Goal: Information Seeking & Learning: Find specific fact

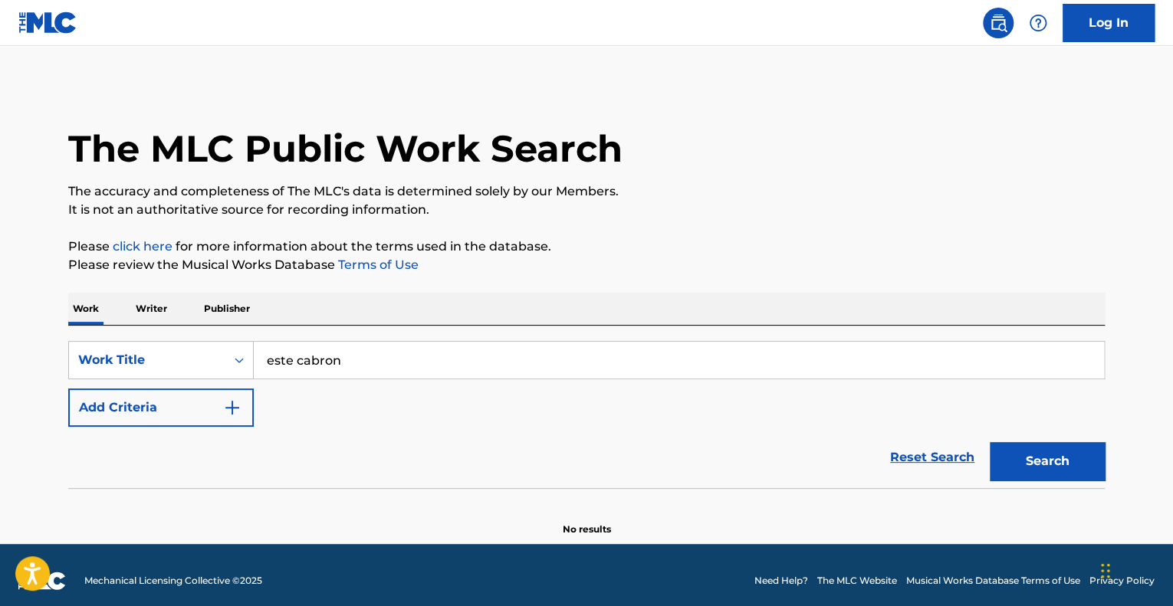
type input "este cabron"
click at [990, 442] on button "Search" at bounding box center [1047, 461] width 115 height 38
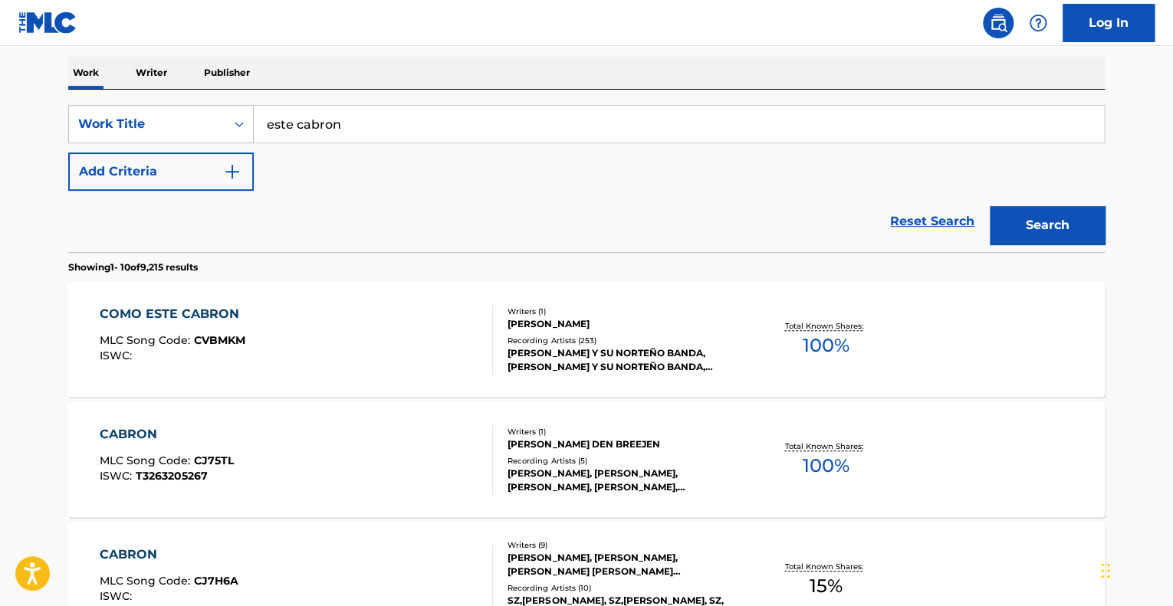
scroll to position [230, 0]
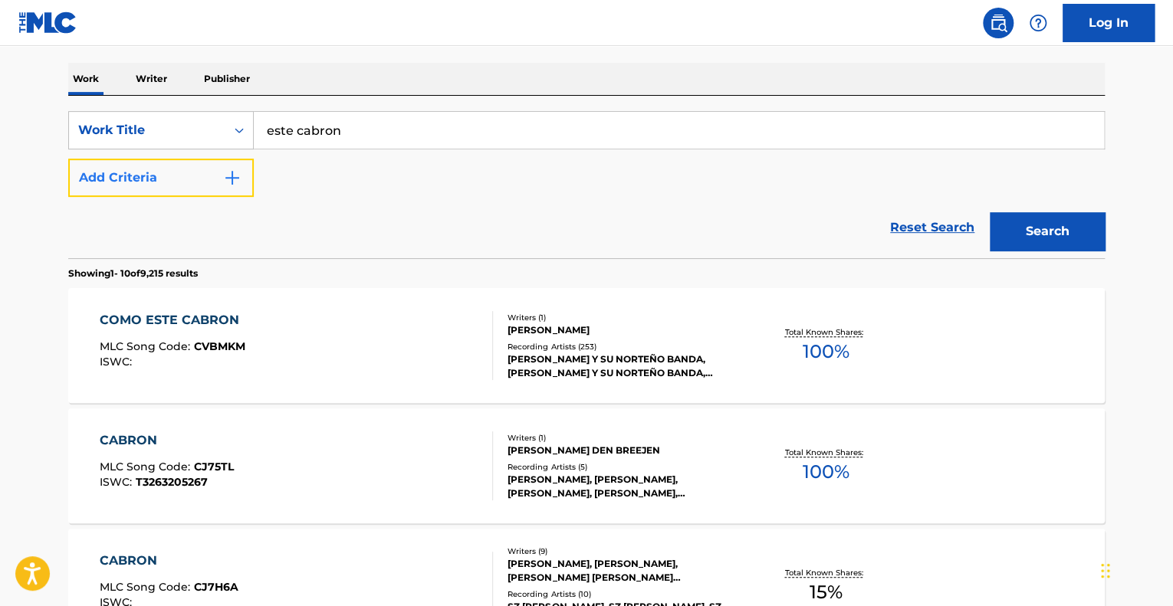
click at [225, 187] on button "Add Criteria" at bounding box center [161, 178] width 186 height 38
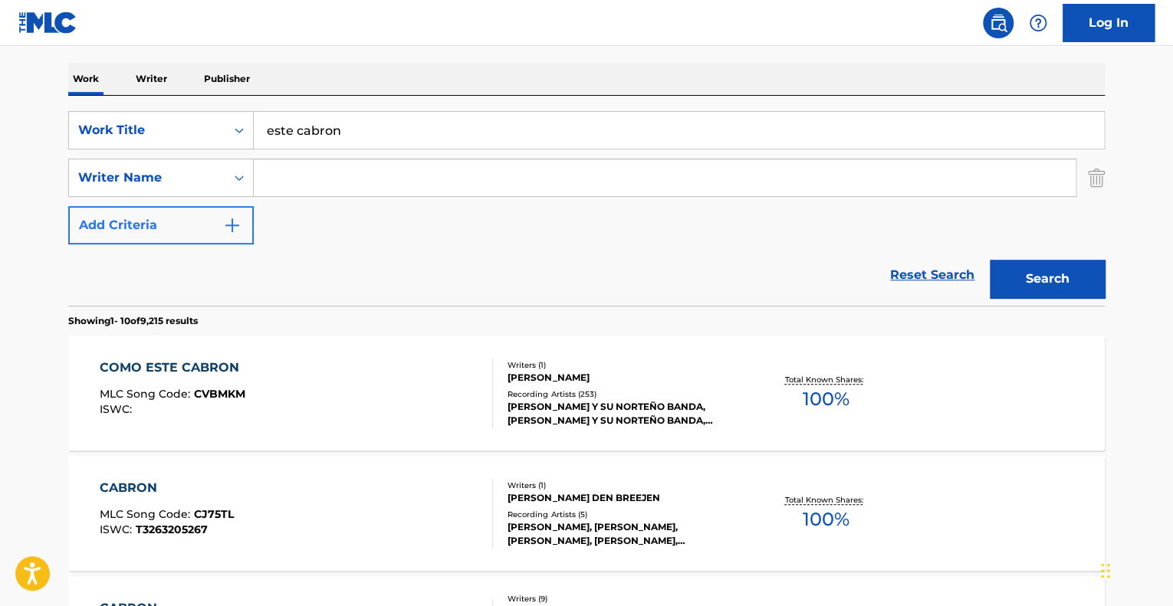
click at [282, 183] on input "Search Form" at bounding box center [665, 177] width 822 height 37
type input "luna"
click at [990, 260] on button "Search" at bounding box center [1047, 279] width 115 height 38
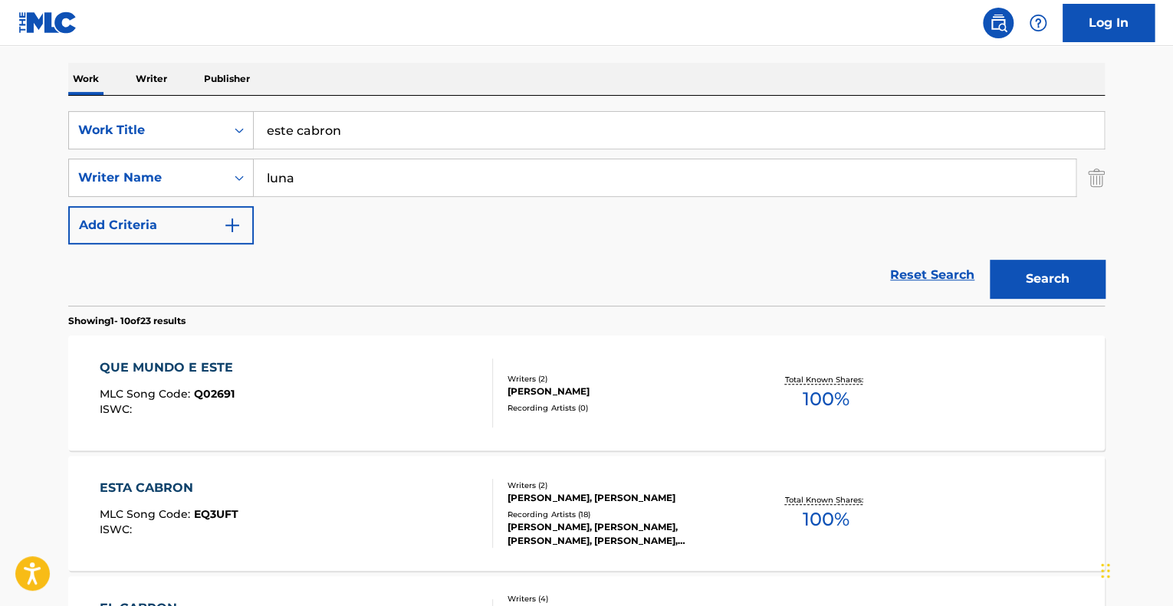
scroll to position [383, 0]
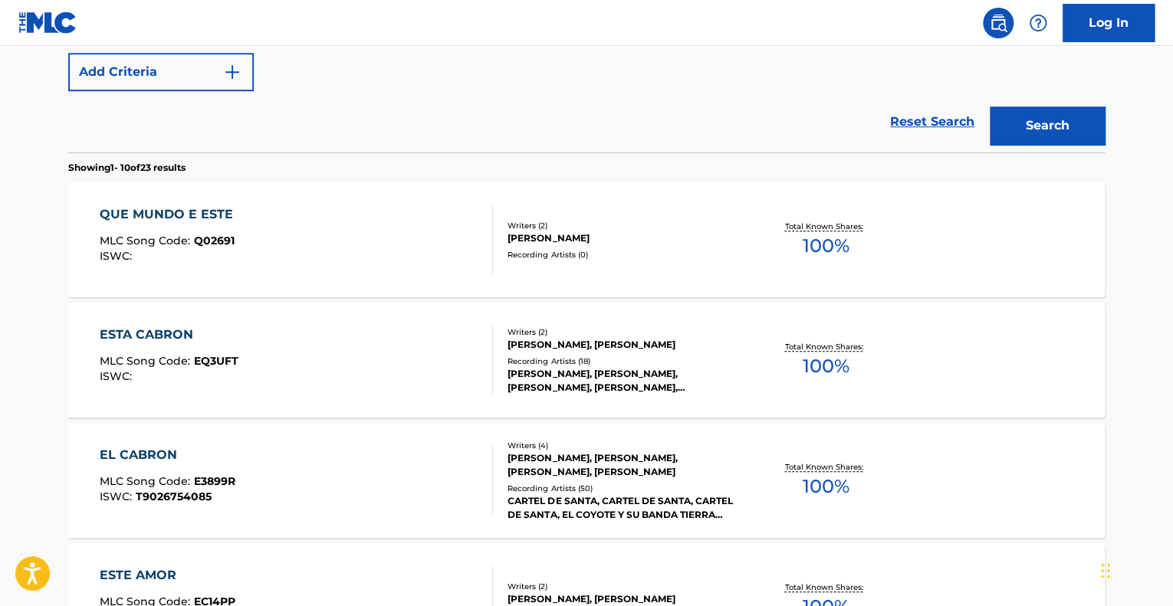
click at [371, 372] on div "ESTA CABRON MLC Song Code : EQ3UFT ISWC :" at bounding box center [297, 360] width 394 height 69
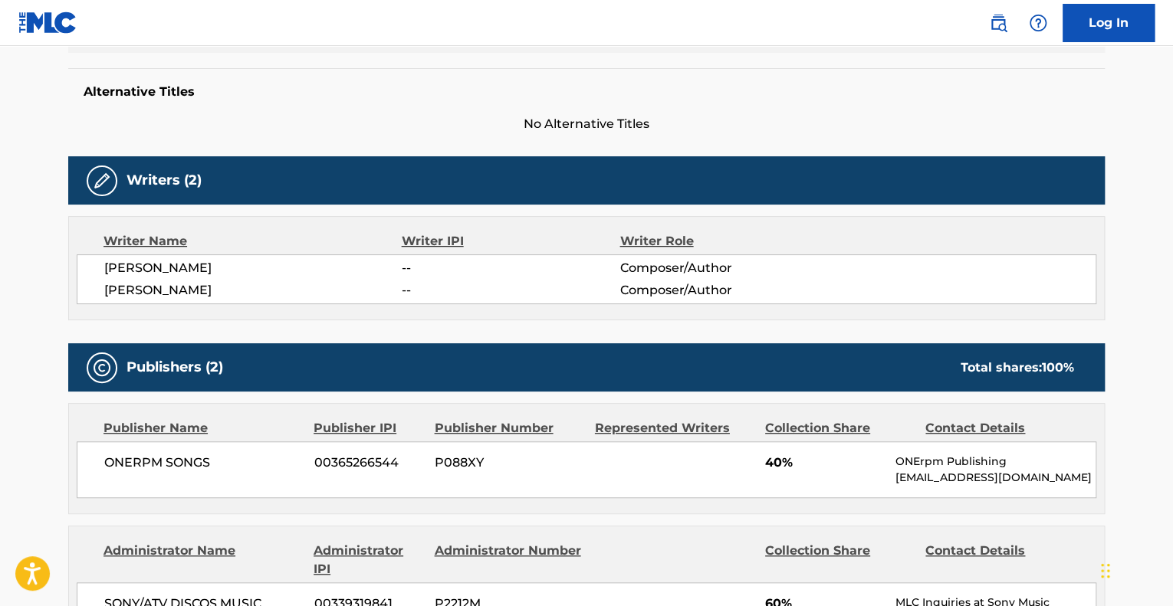
scroll to position [613, 0]
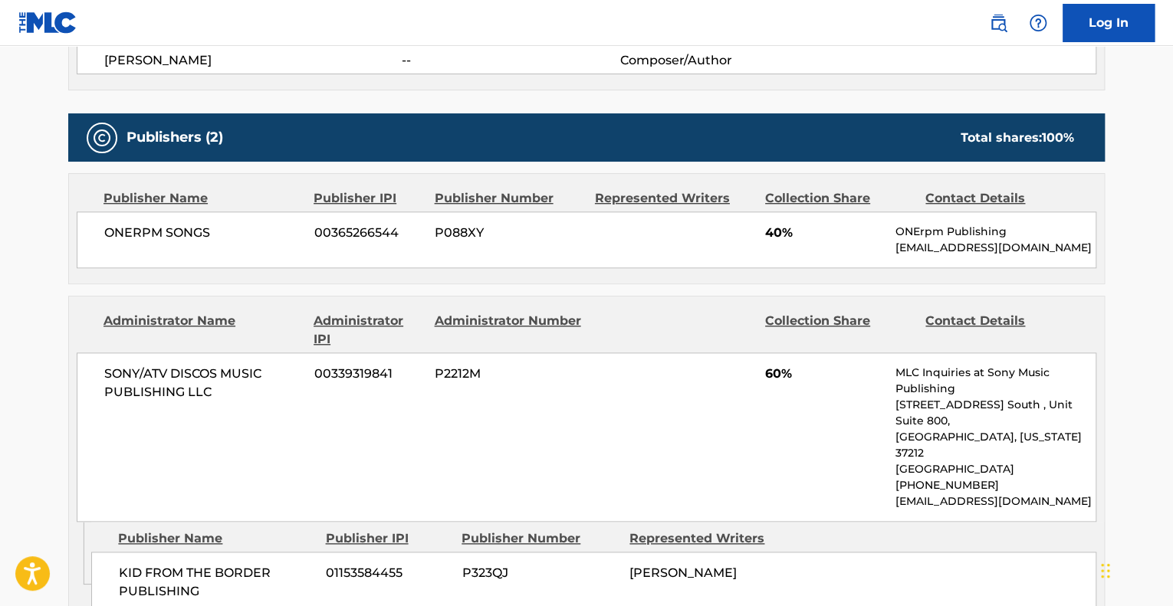
click at [659, 242] on div "ONERPM SONGS 00365266544 P088XY 40% ONErpm Publishing publishing-conflicts@oner…" at bounding box center [587, 240] width 1020 height 57
drag, startPoint x: 257, startPoint y: 447, endPoint x: 598, endPoint y: 463, distance: 341.5
click at [591, 460] on div "SONY/ATV DISCOS MUSIC PUBLISHING LLC 00339319841 P2212M 60% MLC Inquiries at So…" at bounding box center [587, 437] width 1020 height 169
drag, startPoint x: 638, startPoint y: 559, endPoint x: 610, endPoint y: 536, distance: 35.9
click at [610, 552] on div "KID FROM THE BORDER PUBLISHING 01153584455 P323QJ ALEJANDRO LUNA CASAS" at bounding box center [593, 582] width 1005 height 61
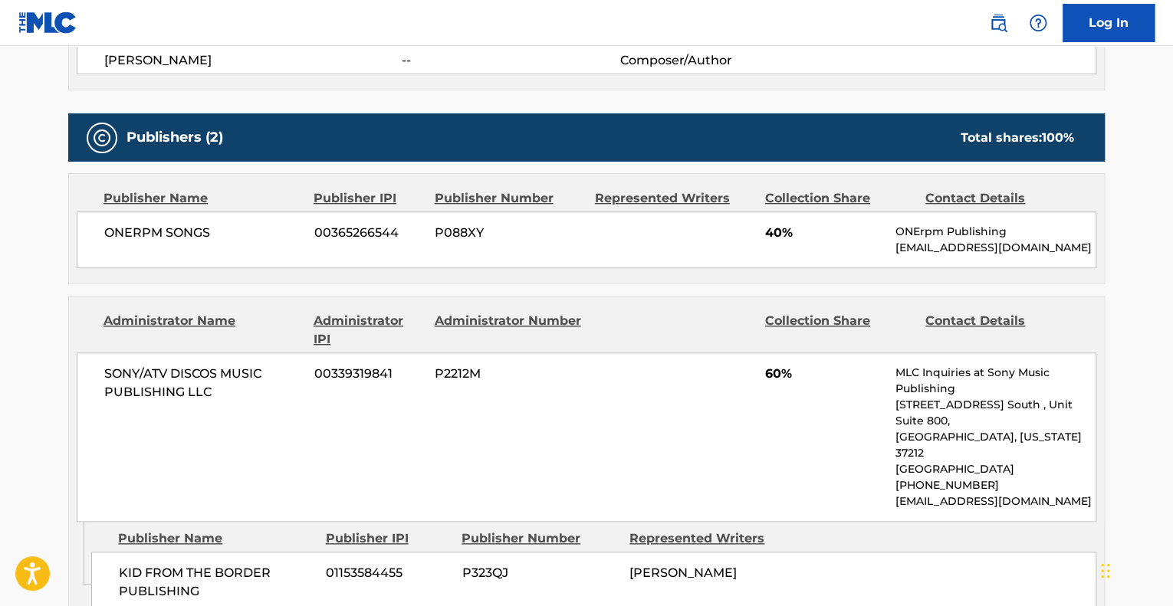
click at [664, 289] on div "Publishers (2) Total shares: 100 % Publisher Name Publisher IPI Publisher Numbe…" at bounding box center [586, 367] width 1037 height 508
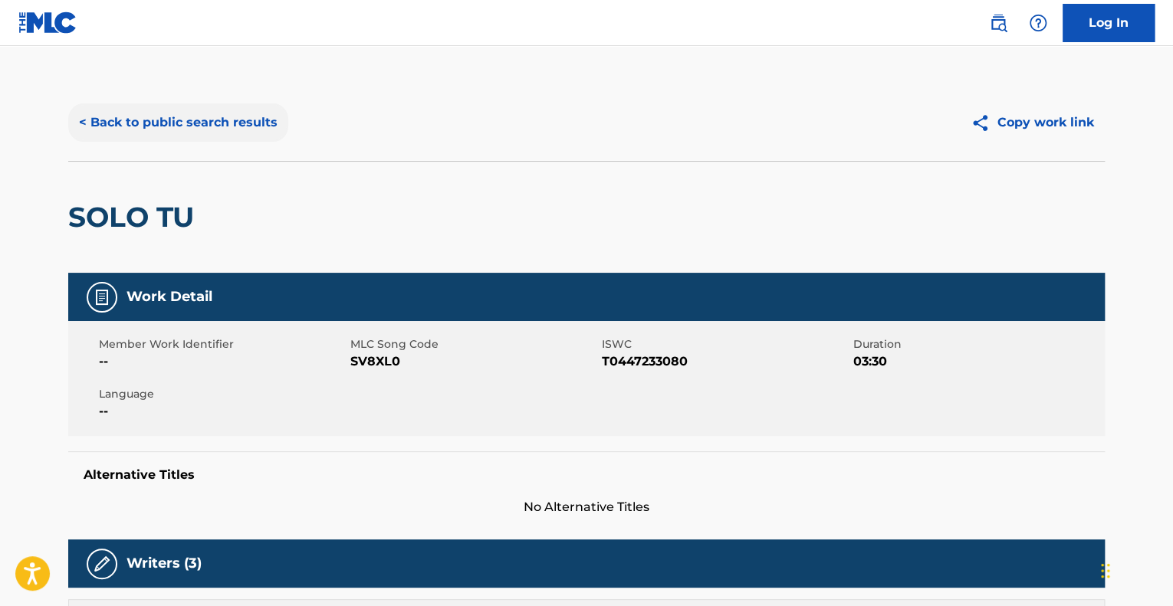
click at [204, 126] on button "< Back to public search results" at bounding box center [178, 122] width 220 height 38
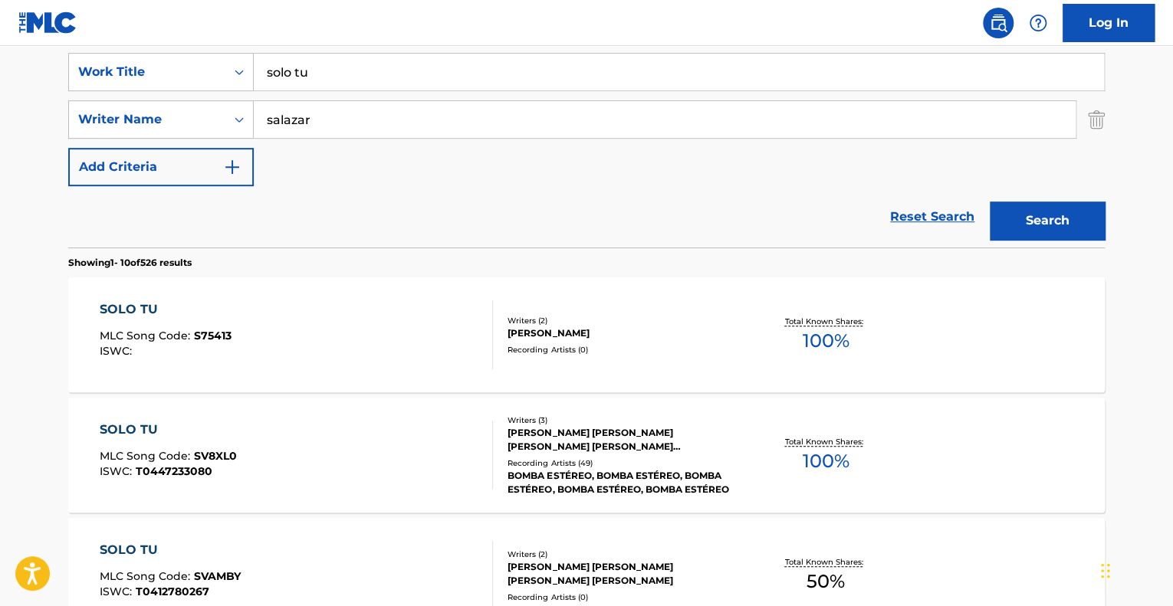
scroll to position [10, 0]
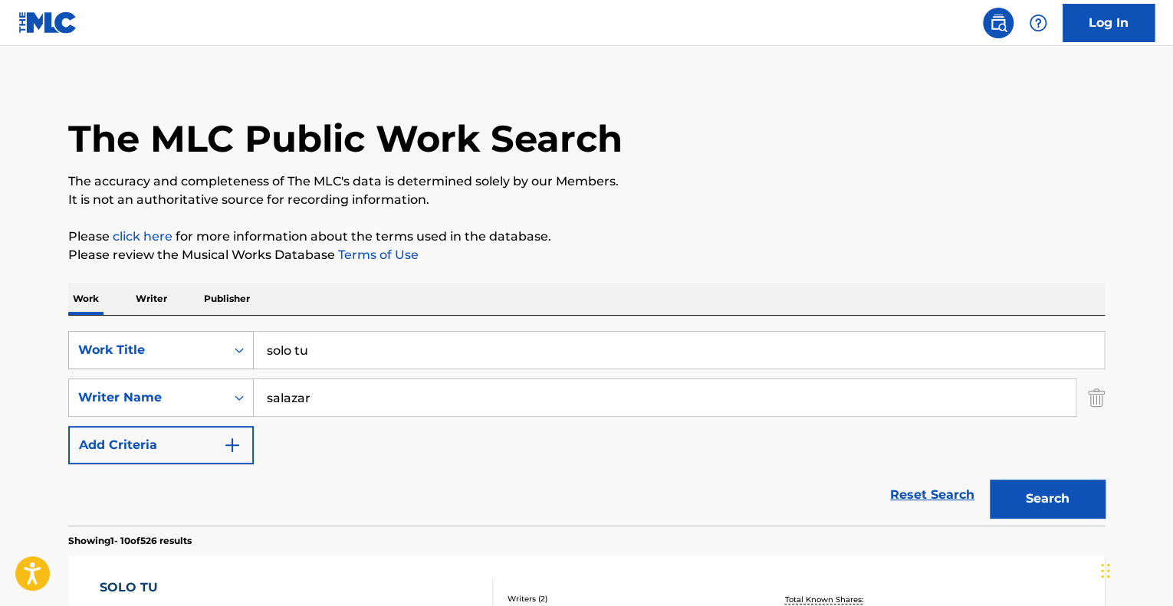
drag, startPoint x: 259, startPoint y: 340, endPoint x: 89, endPoint y: 337, distance: 170.2
click at [78, 337] on div "SearchWithCriteria509c0daa-9198-4db7-9b77-5e4efc482564 Work Title solo tu" at bounding box center [586, 350] width 1037 height 38
paste input "Enamorada y [PERSON_NAME]"
type input "Enamorada y [PERSON_NAME]"
type input "santos"
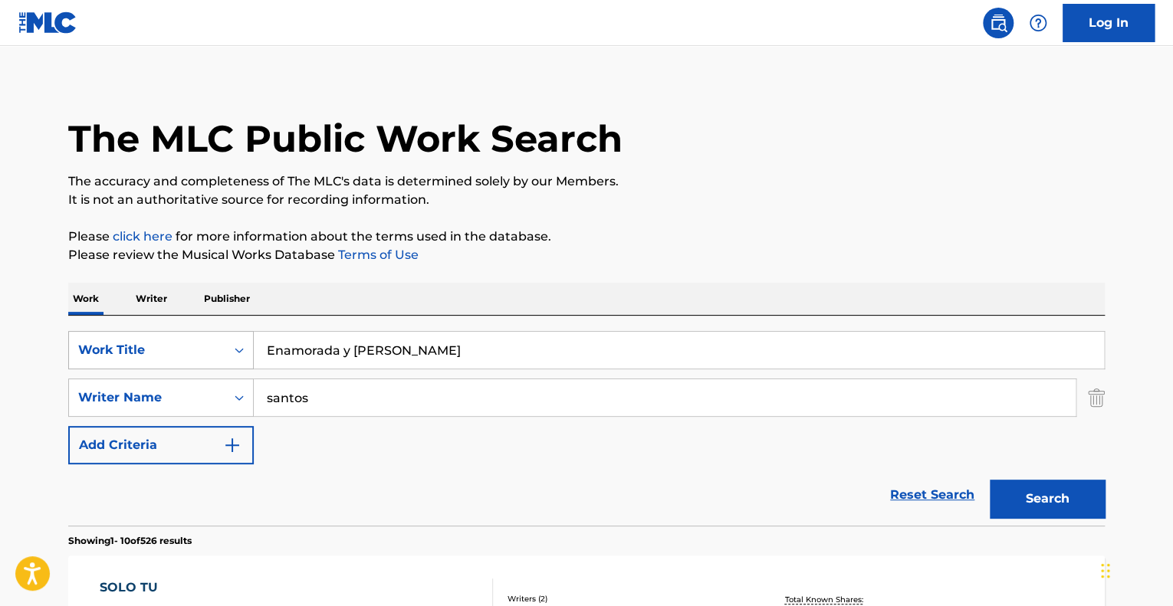
click at [990, 480] on button "Search" at bounding box center [1047, 499] width 115 height 38
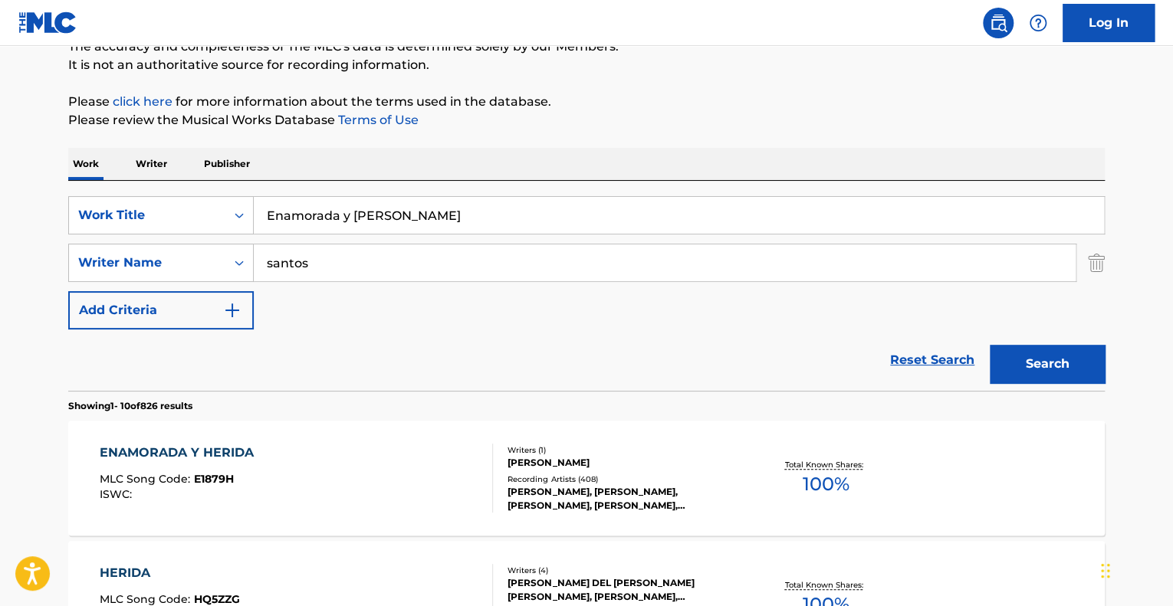
scroll to position [317, 0]
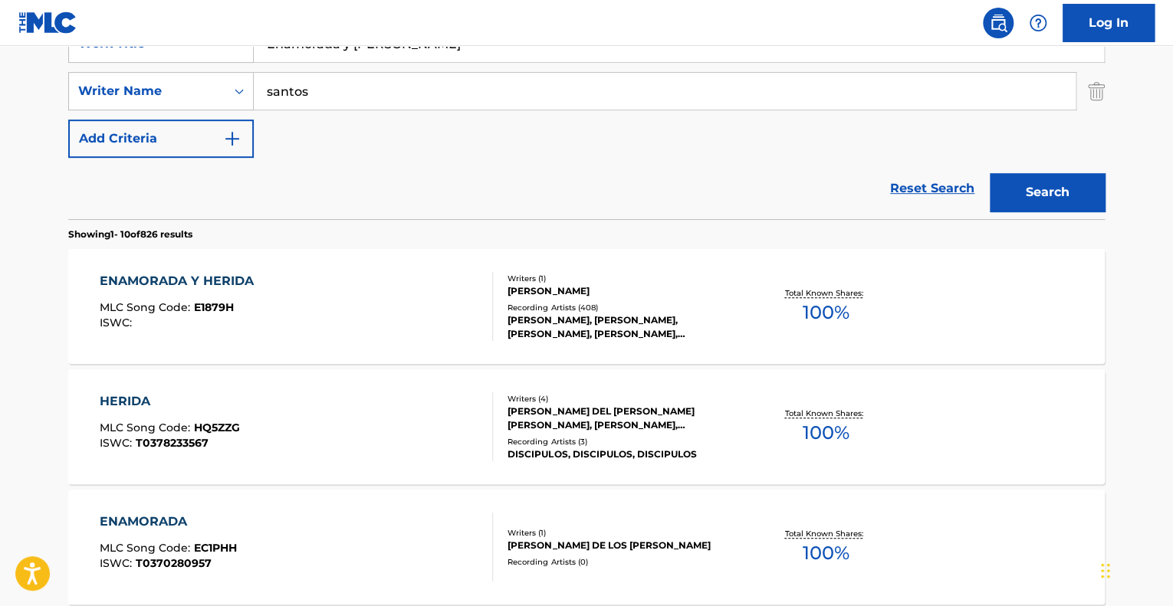
click at [359, 300] on div "ENAMORADA Y HERIDA MLC Song Code : E1879H ISWC :" at bounding box center [297, 306] width 394 height 69
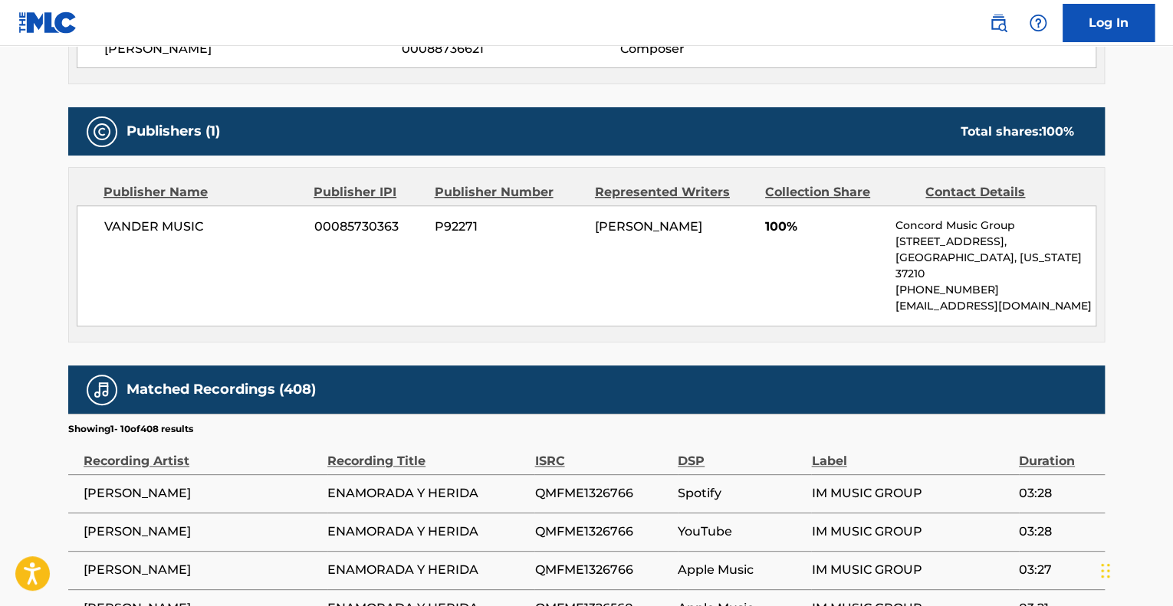
scroll to position [613, 0]
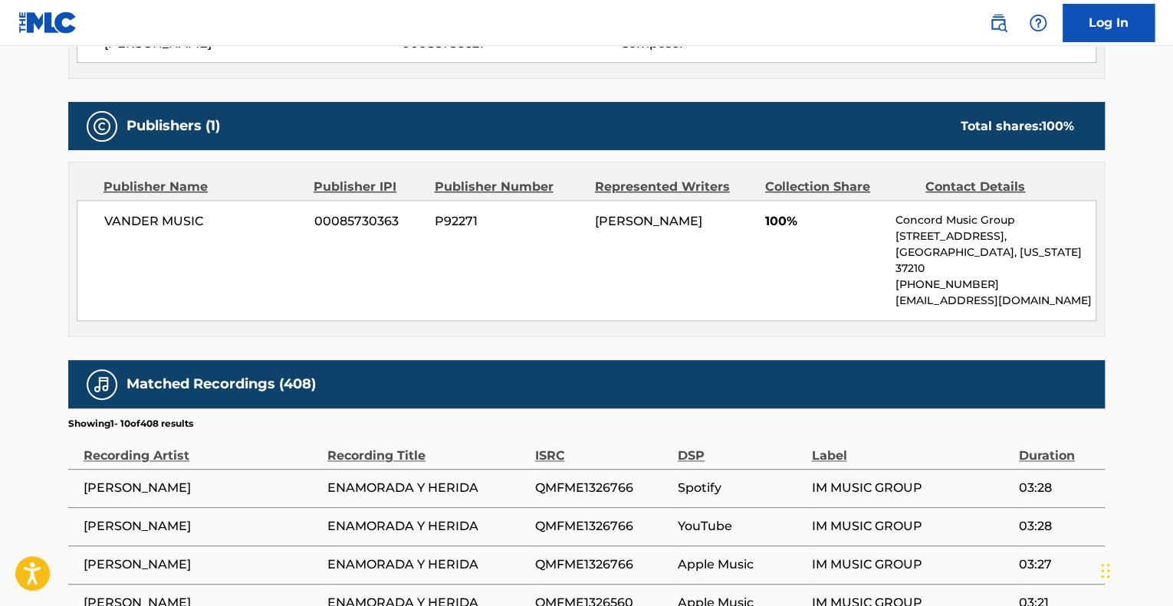
click at [663, 295] on div "VANDER MUSIC 00085730363 P92271 [PERSON_NAME] 100% Concord Music Group [STREET_…" at bounding box center [587, 260] width 1020 height 121
drag, startPoint x: 493, startPoint y: 478, endPoint x: 512, endPoint y: 480, distance: 19.3
click at [512, 480] on td "ENAMORADA Y HERIDA" at bounding box center [430, 488] width 207 height 38
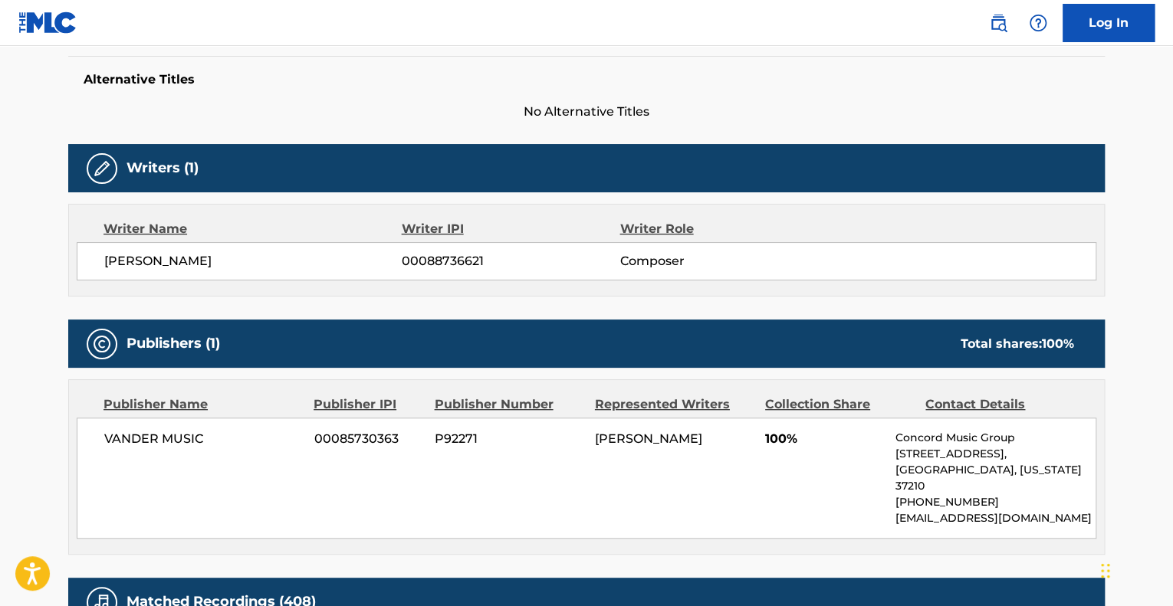
scroll to position [383, 0]
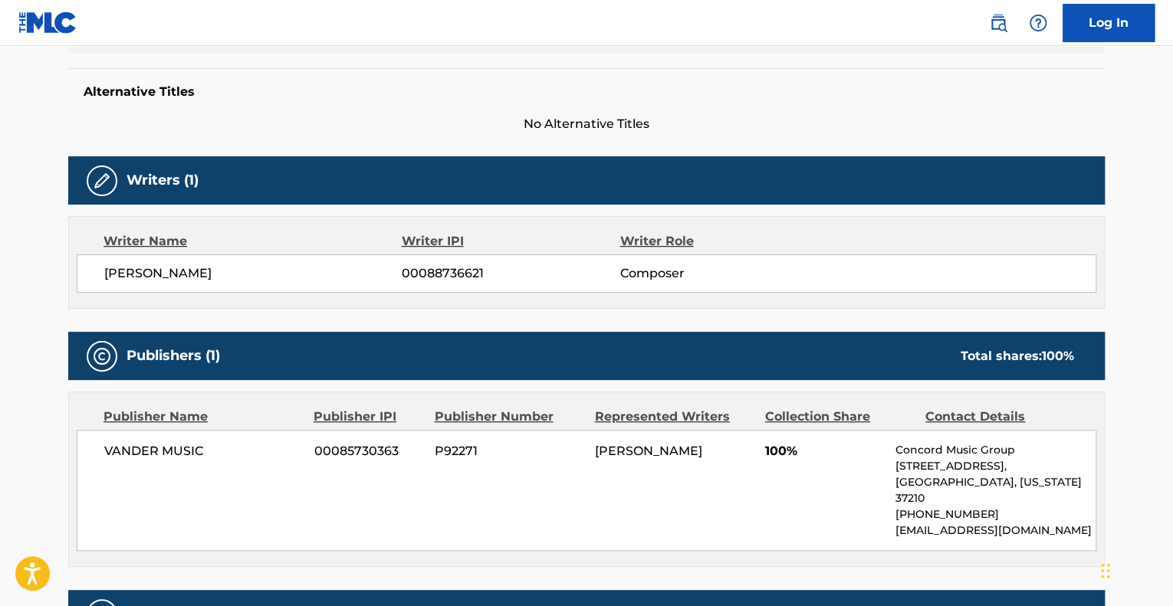
click at [779, 530] on div "VANDER MUSIC 00085730363 P92271 [PERSON_NAME] 100% Concord Music Group [STREET_…" at bounding box center [587, 490] width 1020 height 121
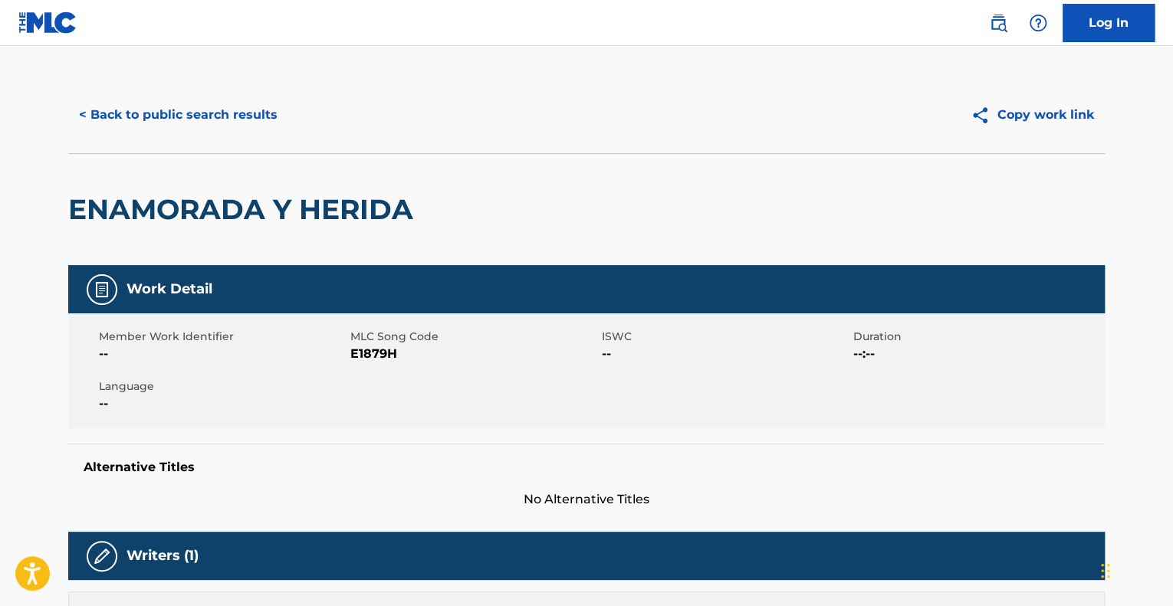
scroll to position [0, 0]
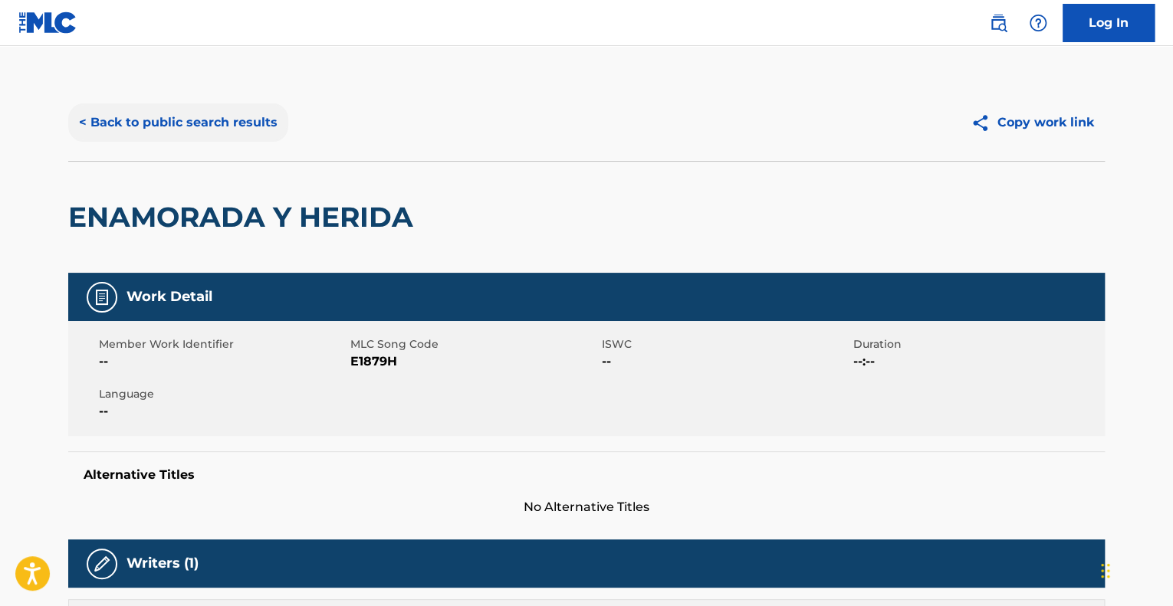
click at [192, 123] on button "< Back to public search results" at bounding box center [178, 122] width 220 height 38
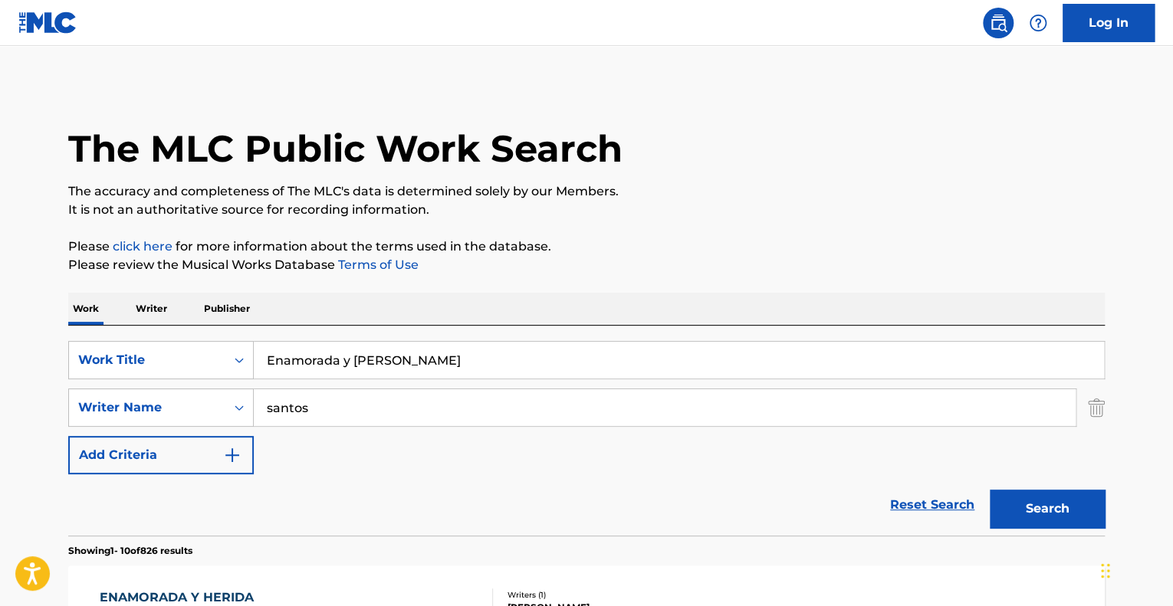
click at [150, 317] on p "Writer" at bounding box center [151, 309] width 41 height 32
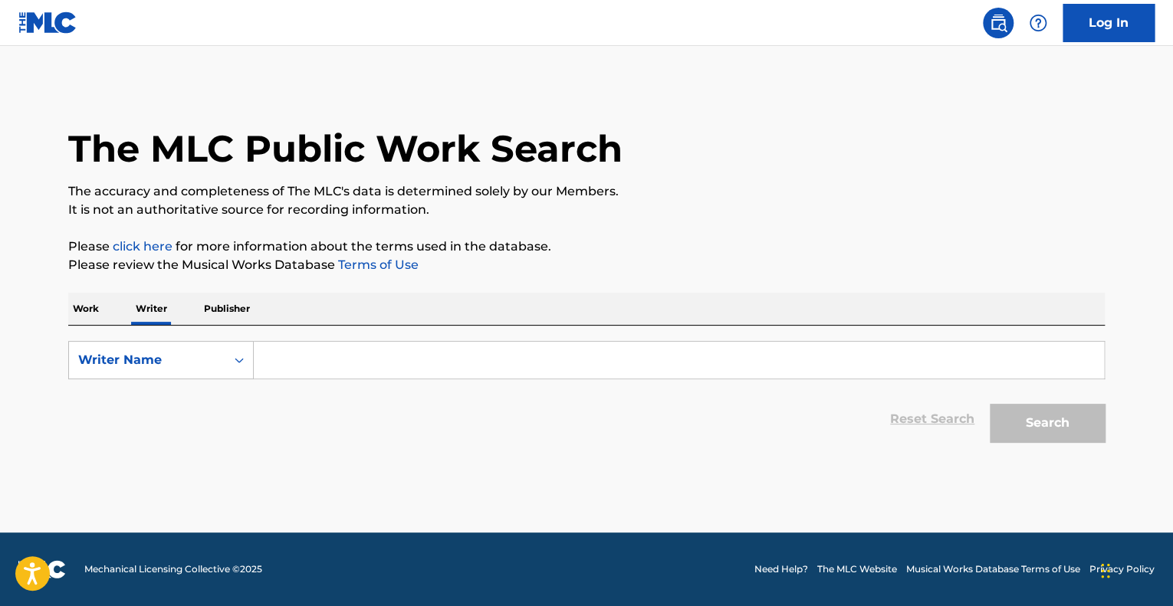
click at [380, 368] on input "Search Form" at bounding box center [679, 360] width 850 height 37
click at [990, 404] on button "Search" at bounding box center [1047, 423] width 115 height 38
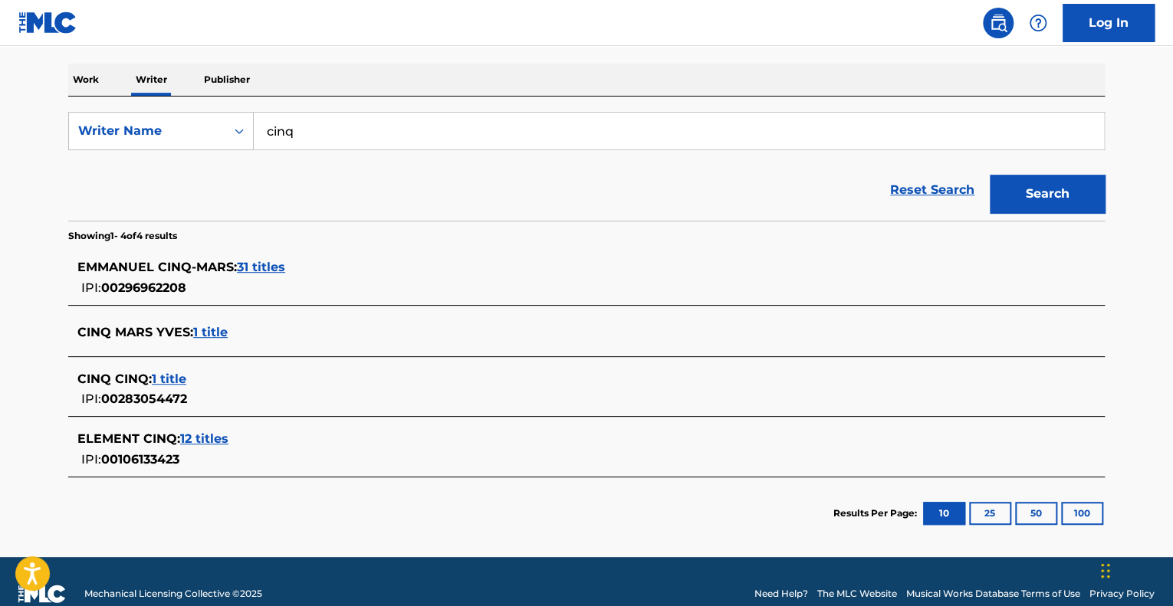
scroll to position [230, 0]
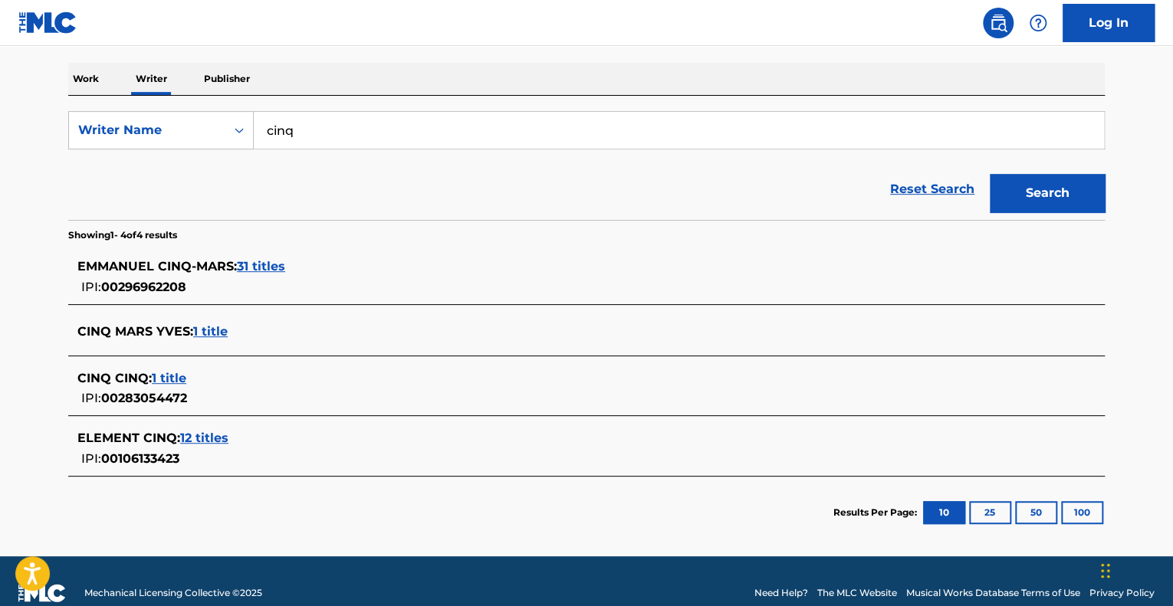
click at [303, 129] on input "cinq" at bounding box center [679, 130] width 850 height 37
type input "cin"
click at [244, 90] on p "Publisher" at bounding box center [226, 79] width 55 height 32
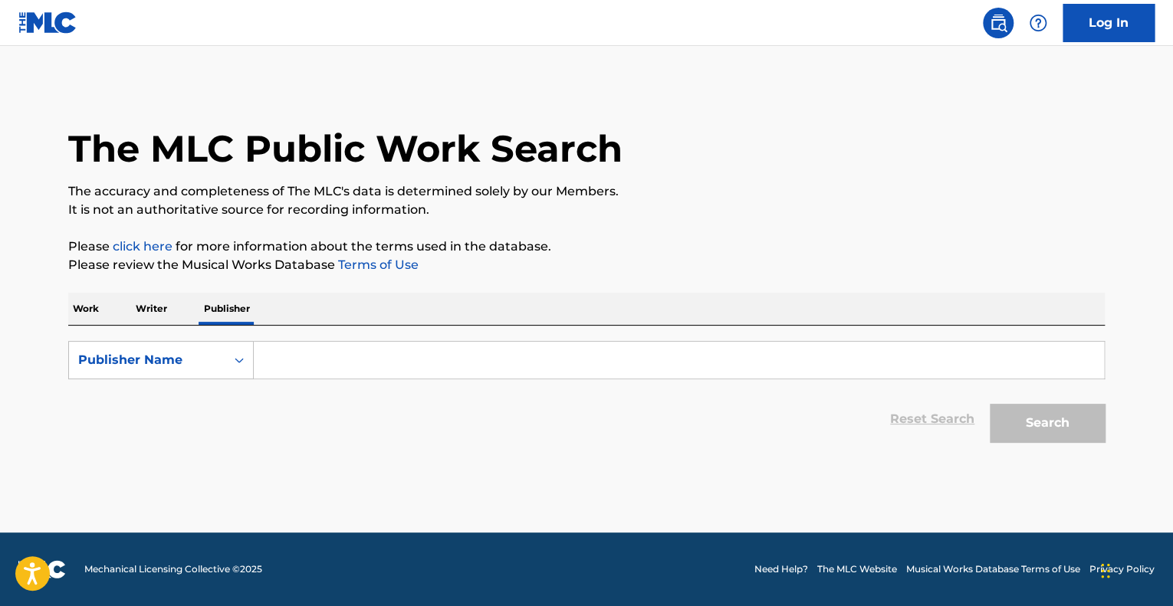
click at [328, 375] on input "Search Form" at bounding box center [679, 360] width 850 height 37
type input "cinq"
click at [990, 404] on button "Search" at bounding box center [1047, 423] width 115 height 38
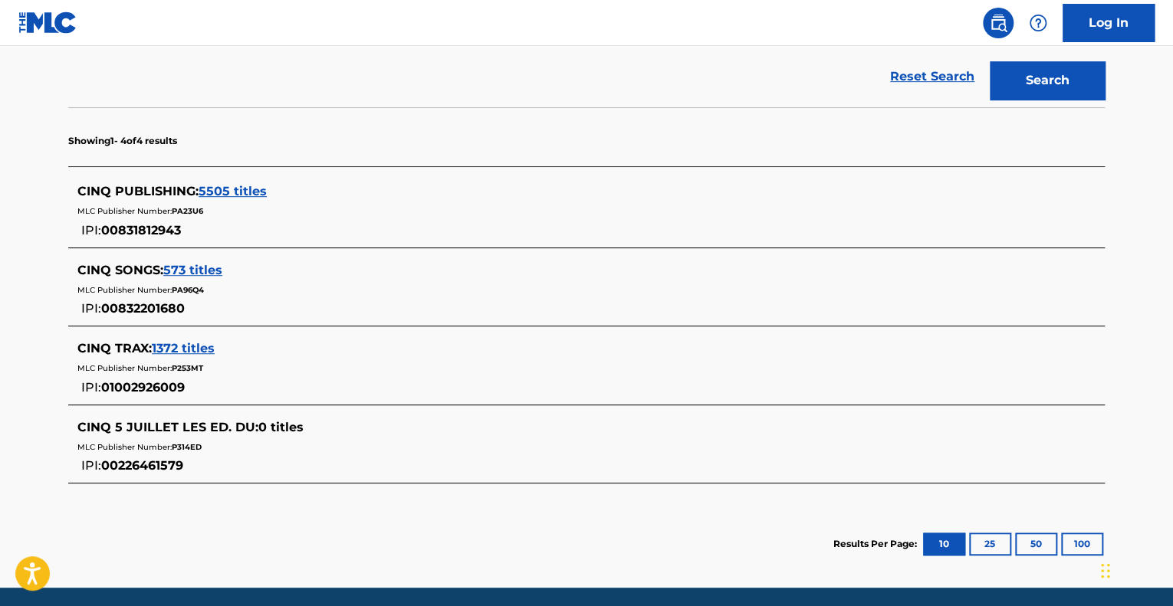
scroll to position [383, 0]
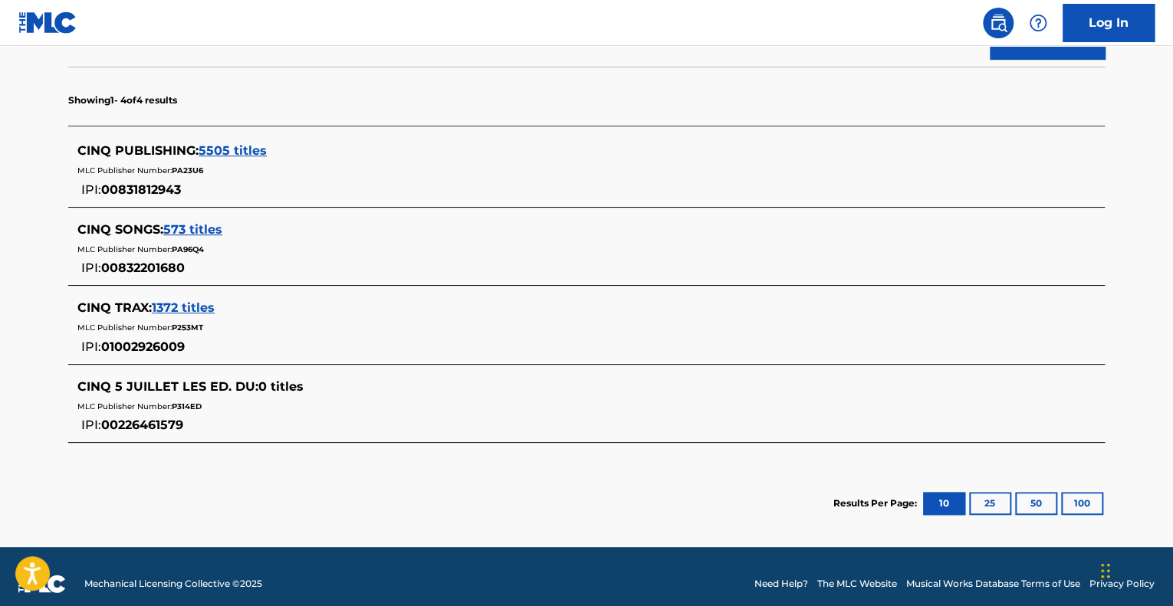
click at [230, 149] on span "5505 titles" at bounding box center [233, 150] width 68 height 15
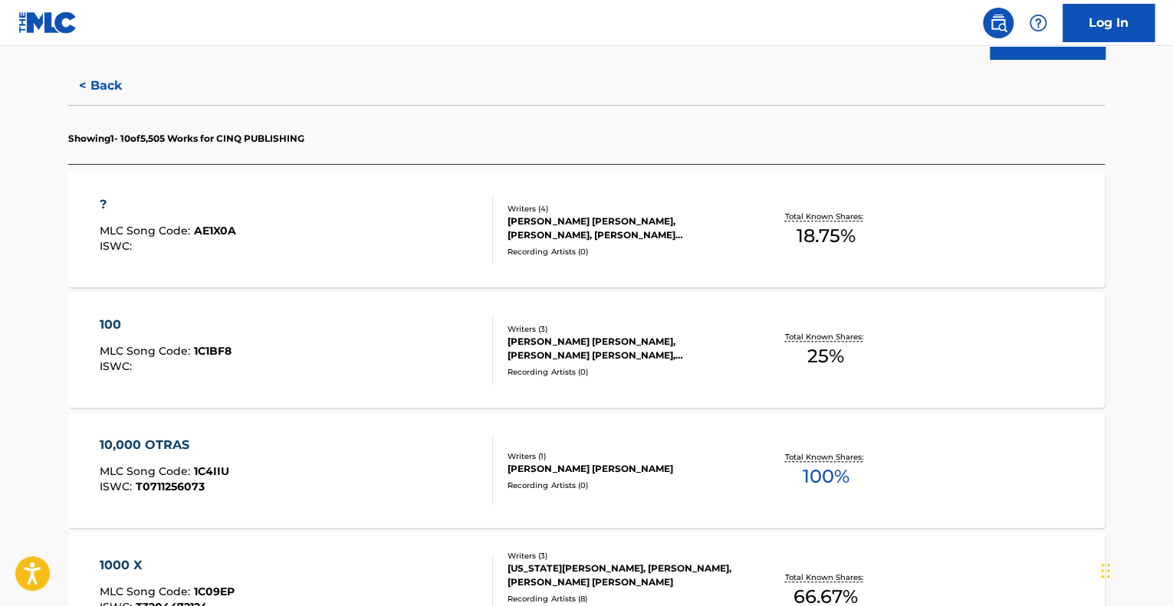
click at [623, 280] on div "? MLC Song Code : AE1X0A ISWC : Writers ( 4 ) [PERSON_NAME] [PERSON_NAME], [PER…" at bounding box center [586, 229] width 1037 height 115
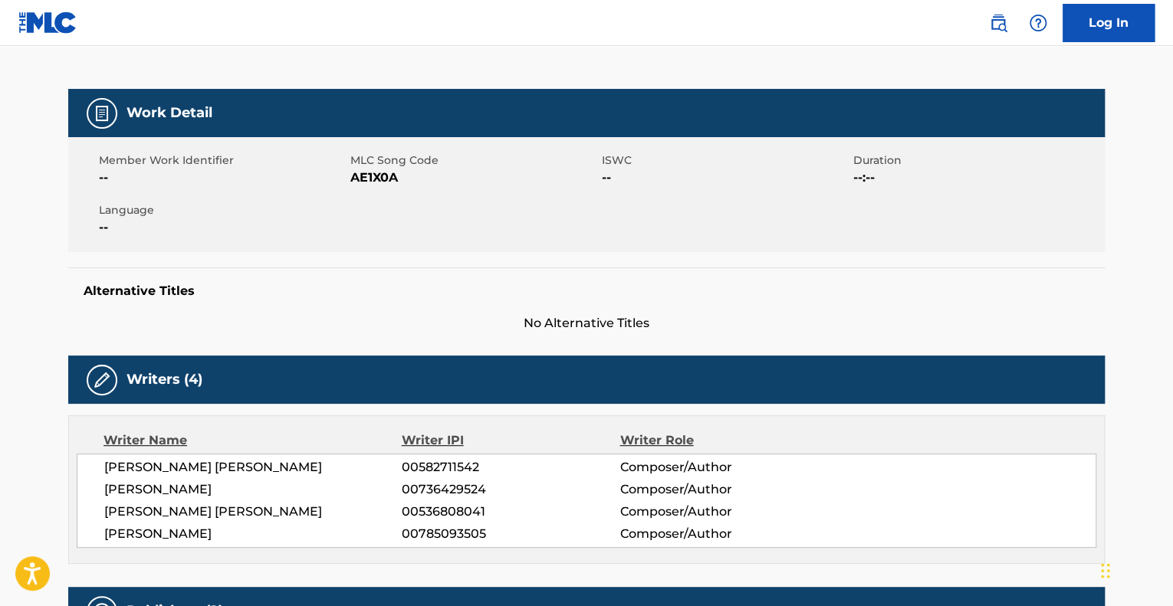
scroll to position [460, 0]
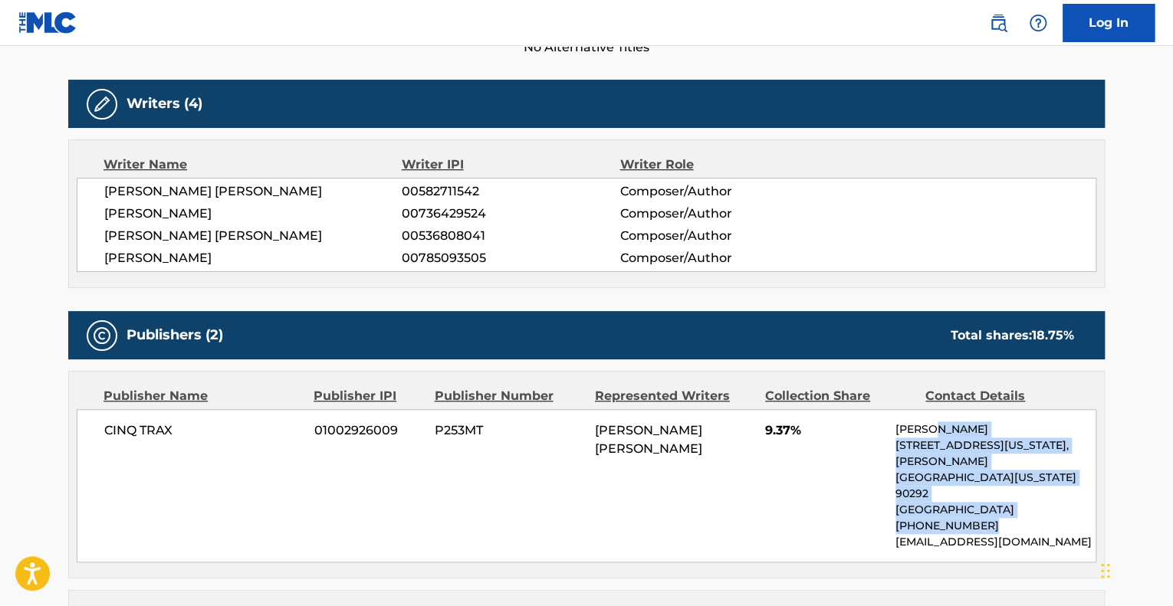
drag, startPoint x: 1030, startPoint y: 435, endPoint x: 1053, endPoint y: 491, distance: 60.2
click at [1053, 491] on div "[PERSON_NAME] [STREET_ADDRESS][US_STATE][PERSON_NAME][US_STATE] [PHONE_NUMBER] …" at bounding box center [995, 486] width 200 height 129
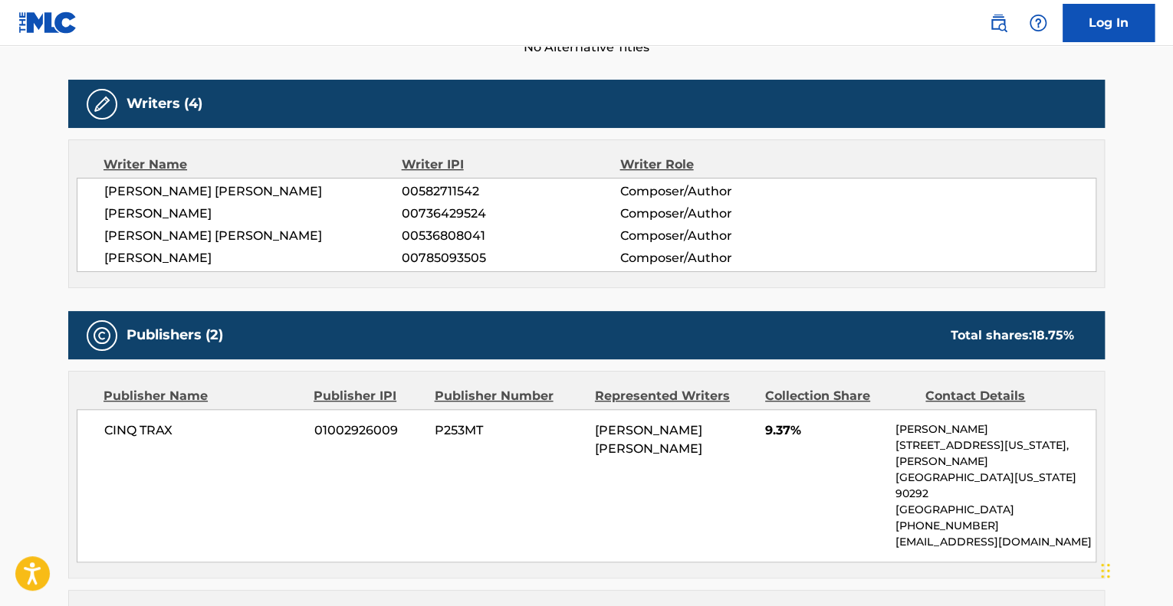
click at [826, 492] on div "CINQ TRAX 01002926009 P253MT [PERSON_NAME] [PERSON_NAME] 9.37% [PERSON_NAME] [S…" at bounding box center [587, 485] width 1020 height 153
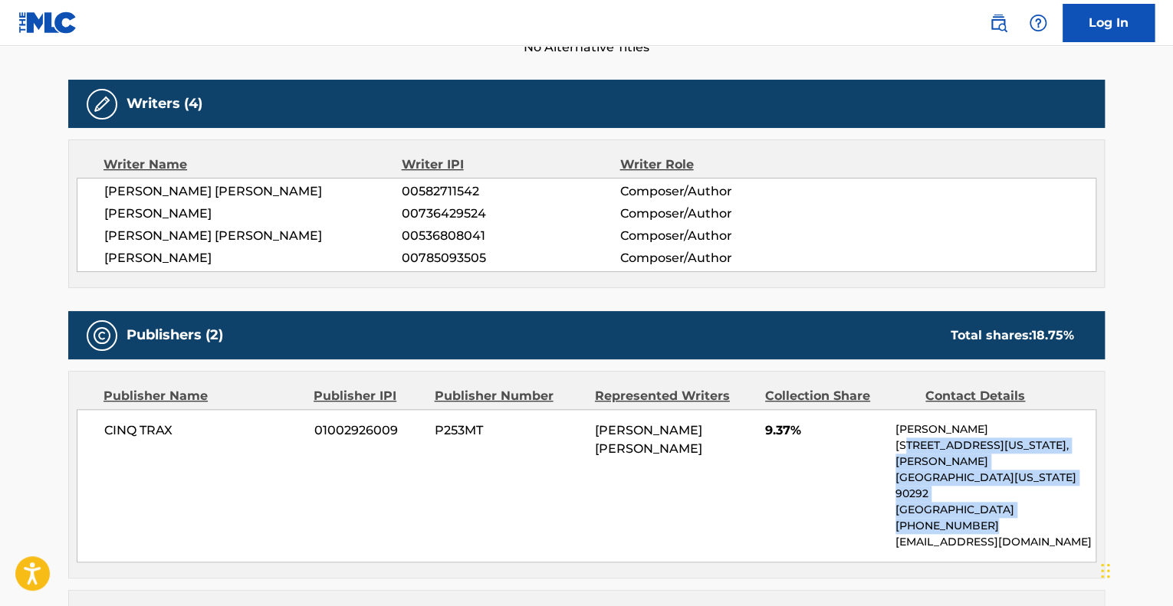
drag, startPoint x: 929, startPoint y: 450, endPoint x: 1021, endPoint y: 491, distance: 100.6
click at [1021, 491] on div "[PERSON_NAME] [STREET_ADDRESS][US_STATE][PERSON_NAME][US_STATE] [PHONE_NUMBER] …" at bounding box center [995, 486] width 200 height 129
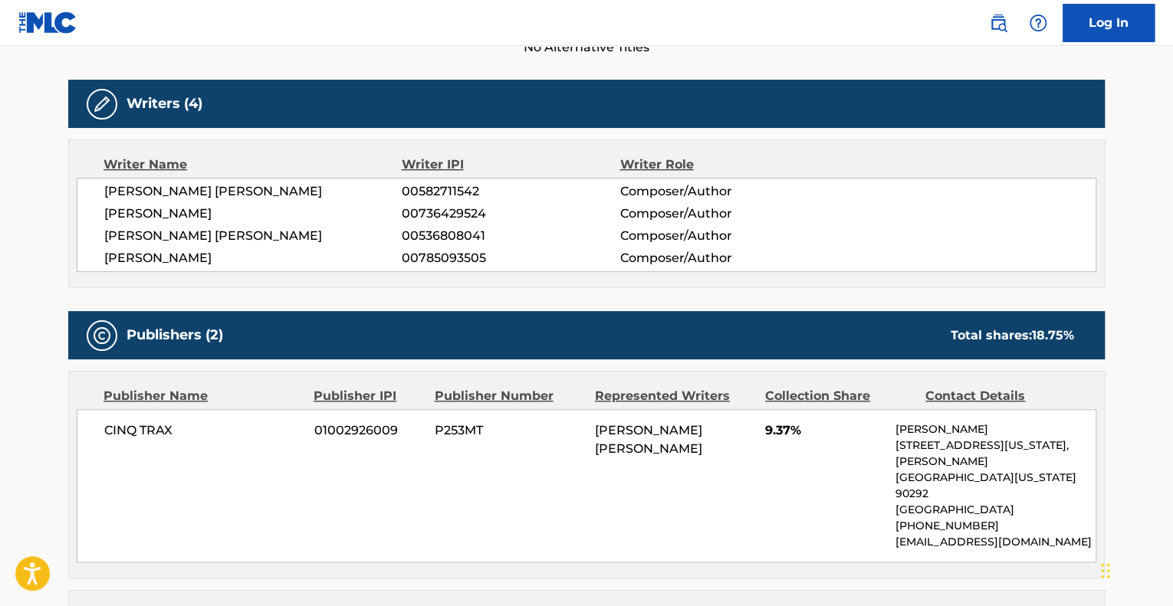
click at [713, 478] on div "CINQ TRAX 01002926009 P253MT [PERSON_NAME] [PERSON_NAME] 9.37% [PERSON_NAME] [S…" at bounding box center [587, 485] width 1020 height 153
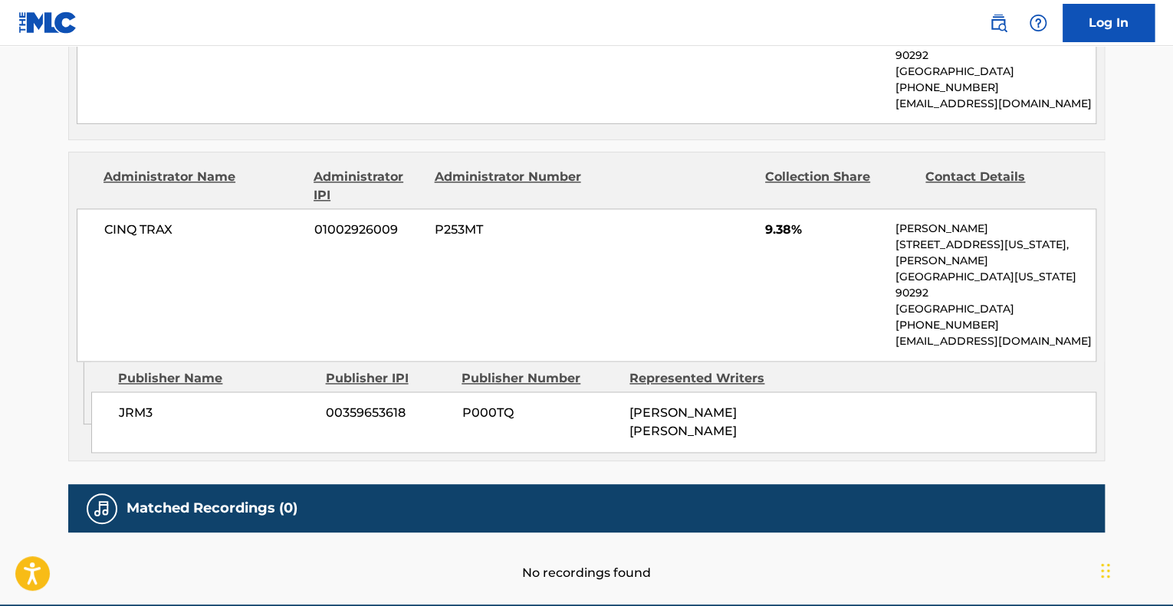
scroll to position [903, 0]
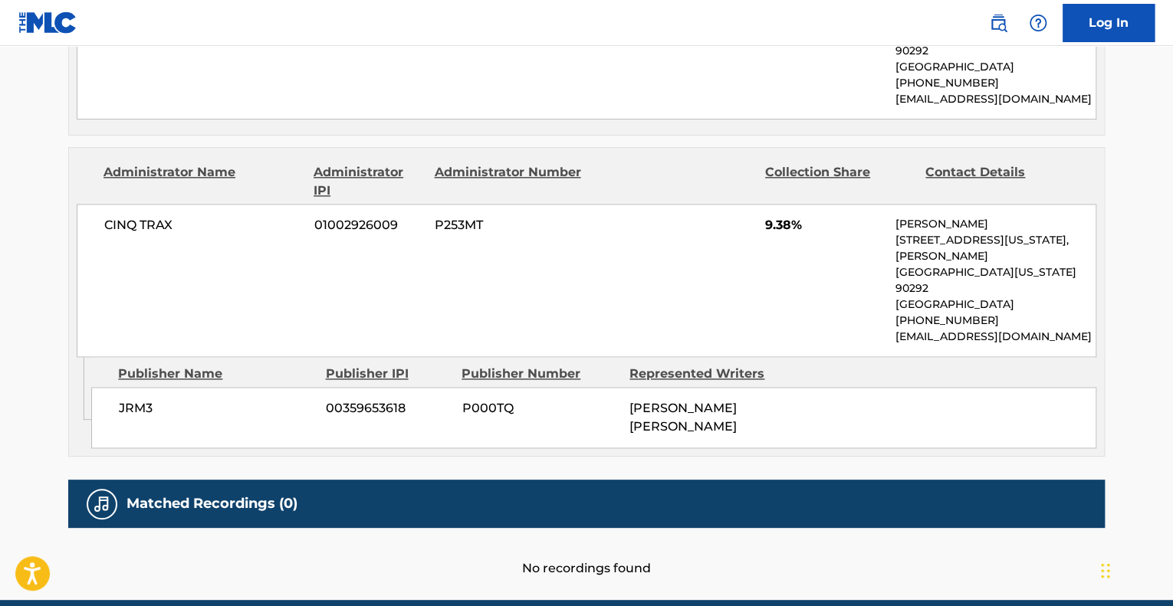
click at [731, 528] on div "No recordings found" at bounding box center [586, 552] width 1037 height 49
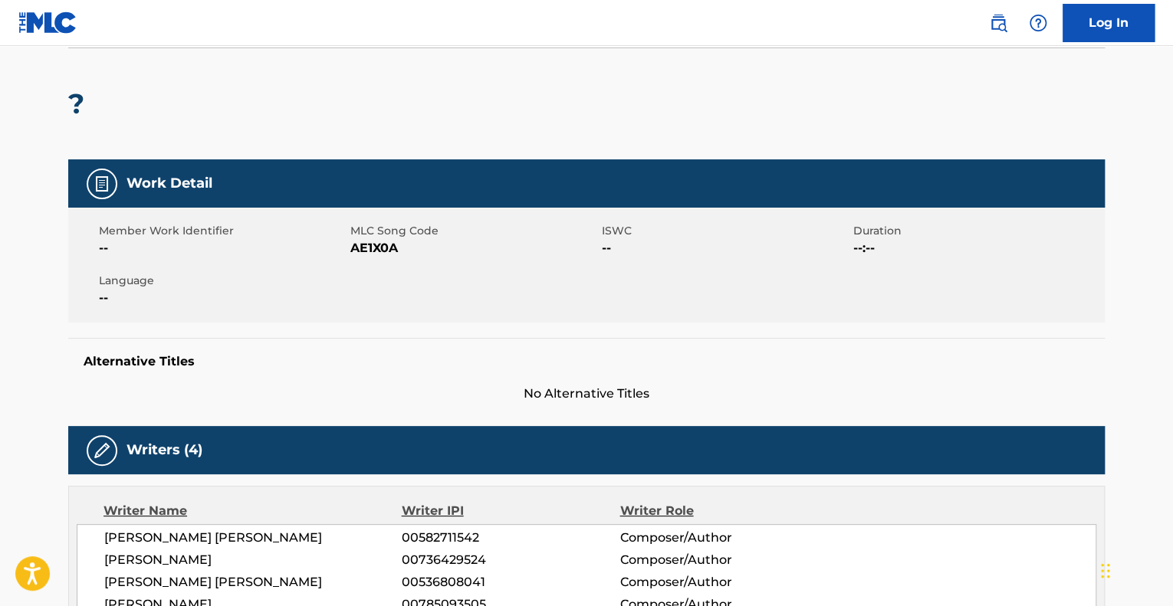
scroll to position [0, 0]
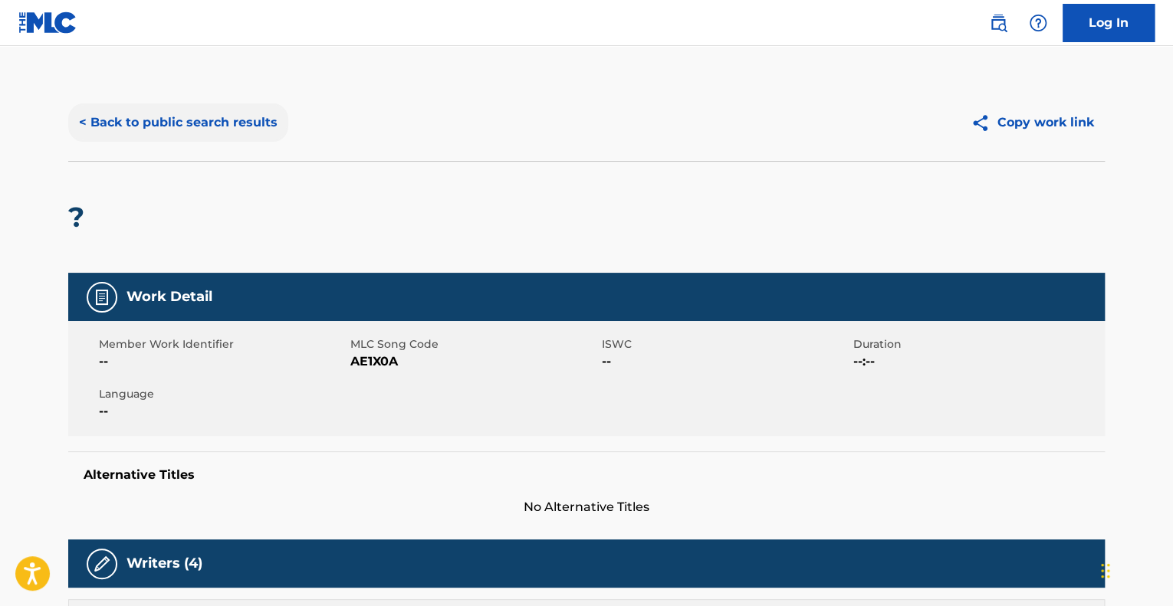
click at [172, 121] on button "< Back to public search results" at bounding box center [178, 122] width 220 height 38
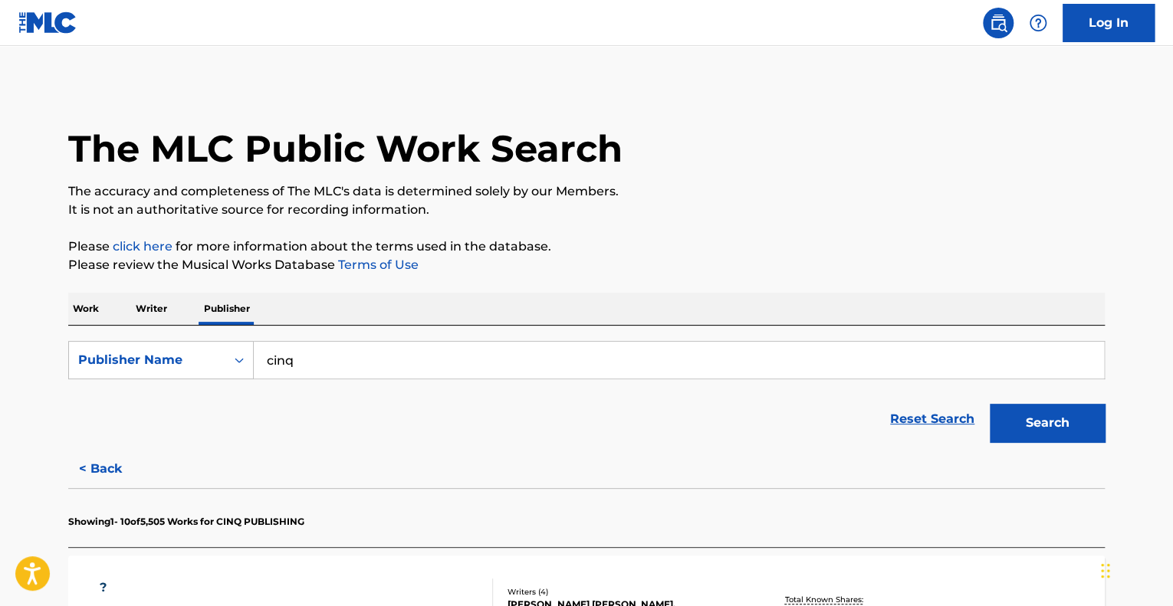
click at [89, 303] on p "Work" at bounding box center [85, 309] width 35 height 32
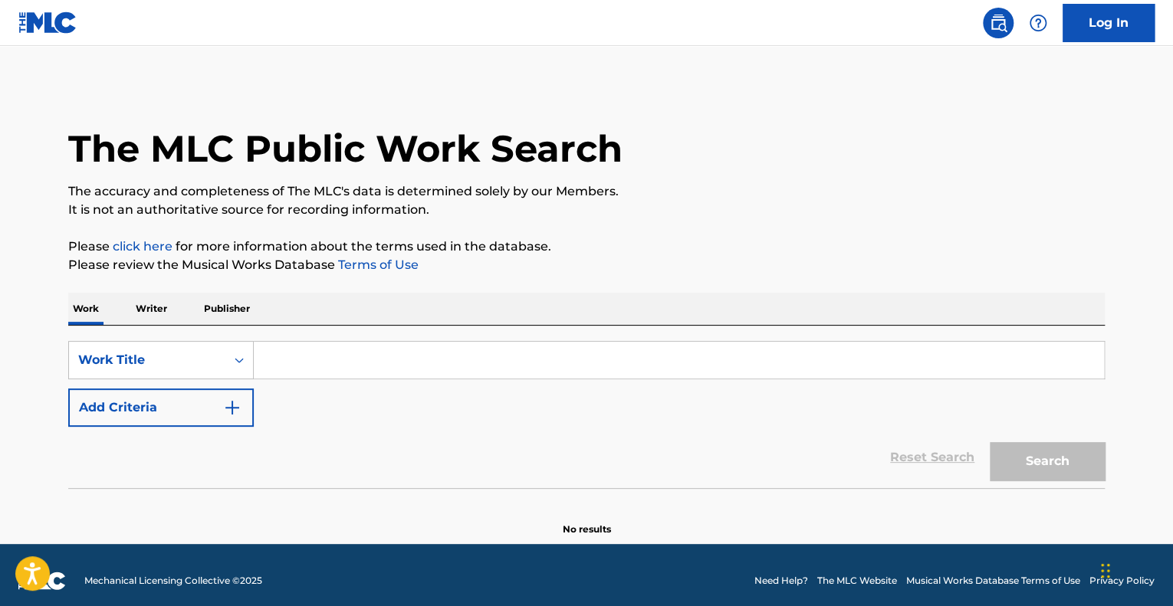
click at [386, 367] on input "Search Form" at bounding box center [679, 360] width 850 height 37
paste input "[PERSON_NAME] Calaf"
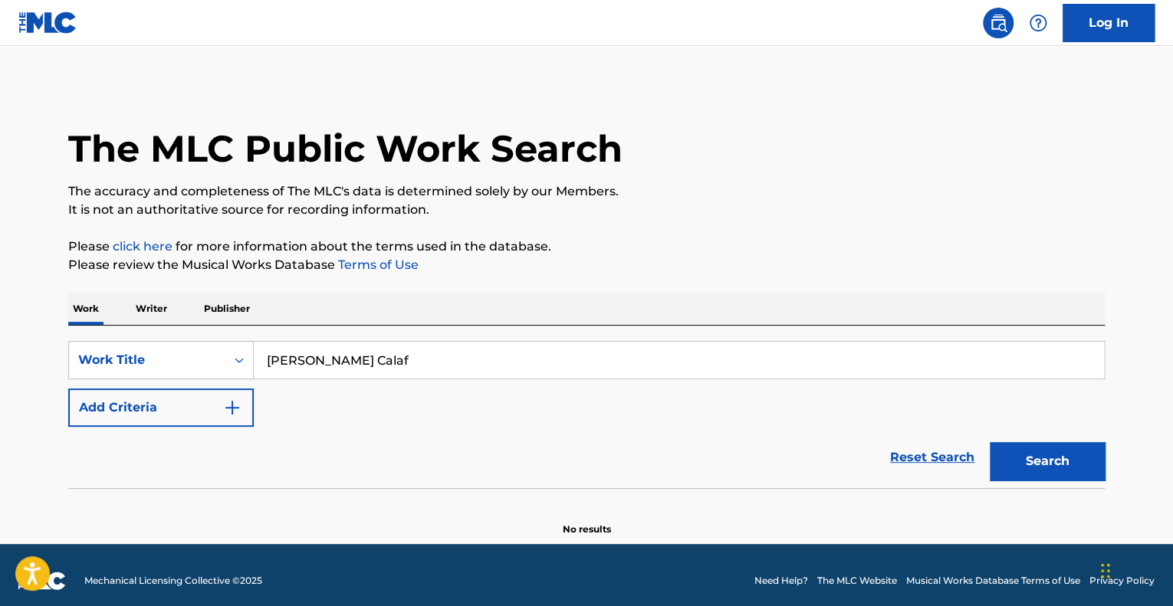
click at [420, 190] on p "The accuracy and completeness of The MLC's data is determined solely by our Mem…" at bounding box center [586, 191] width 1037 height 18
drag, startPoint x: 426, startPoint y: 353, endPoint x: 241, endPoint y: 350, distance: 185.6
click at [245, 353] on div "SearchWithCriteria509c0daa-9198-4db7-9b77-5e4efc482564 Work Title [PERSON_NAME]" at bounding box center [586, 360] width 1037 height 38
paste input "Enamorada y [PERSON_NAME]"
type input "Enamorada y [PERSON_NAME]"
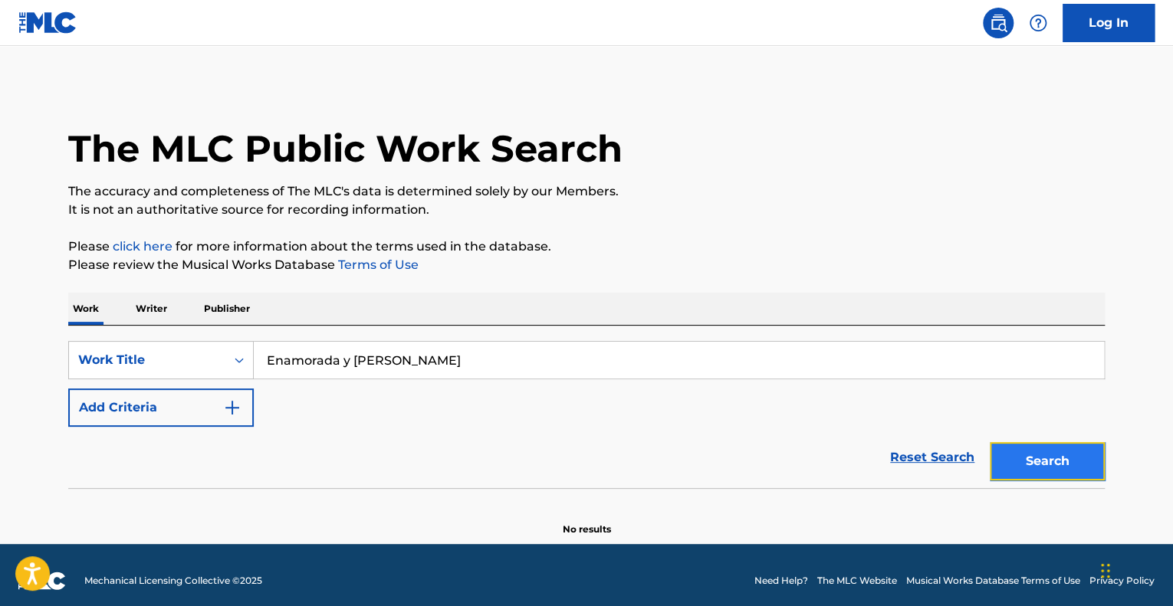
click at [1009, 475] on button "Search" at bounding box center [1047, 461] width 115 height 38
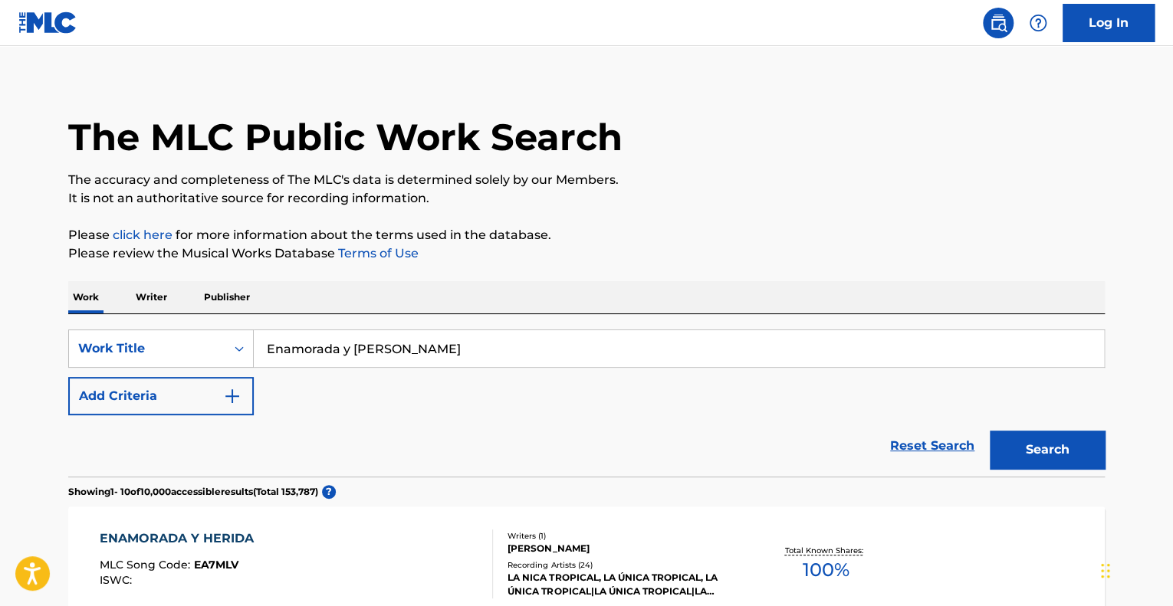
scroll to position [307, 0]
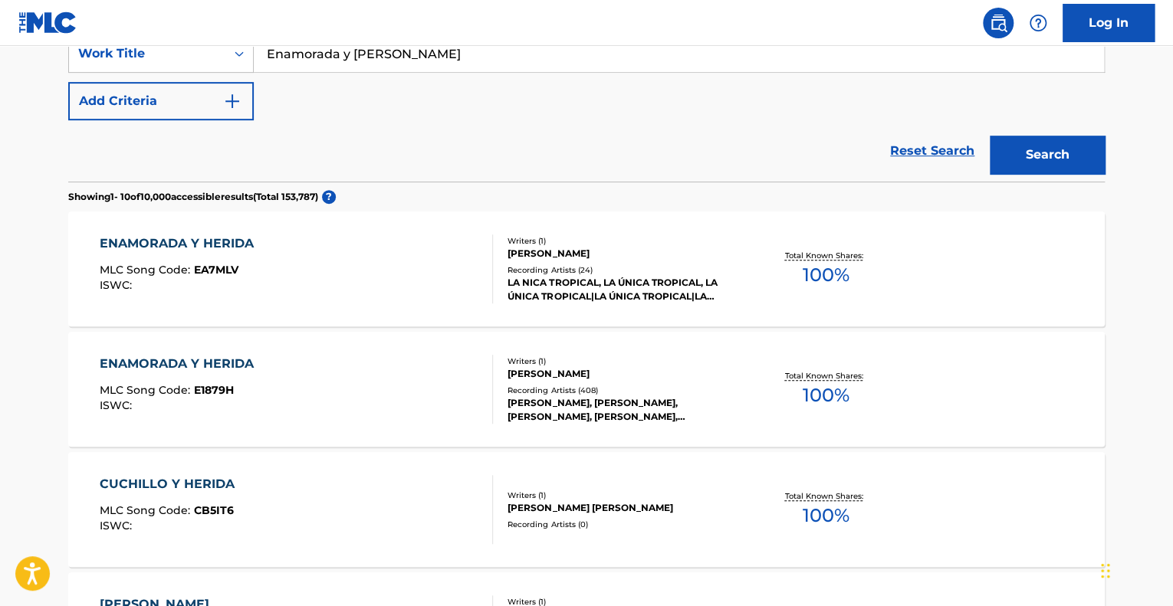
click at [413, 406] on div "ENAMORADA Y HERIDA MLC Song Code : E1879H ISWC :" at bounding box center [297, 389] width 394 height 69
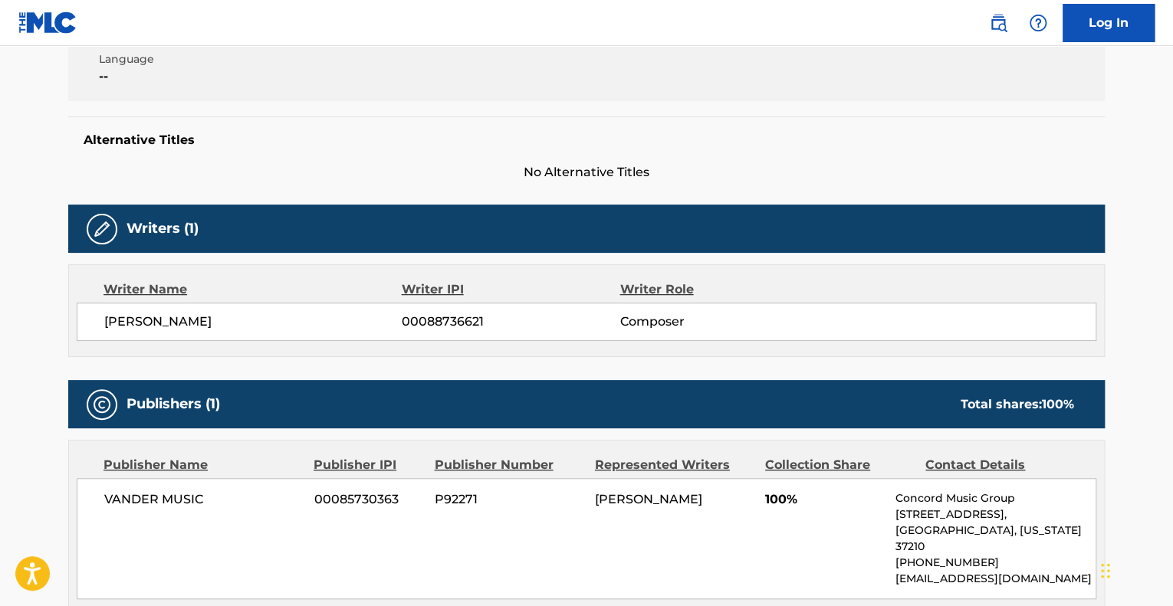
scroll to position [460, 0]
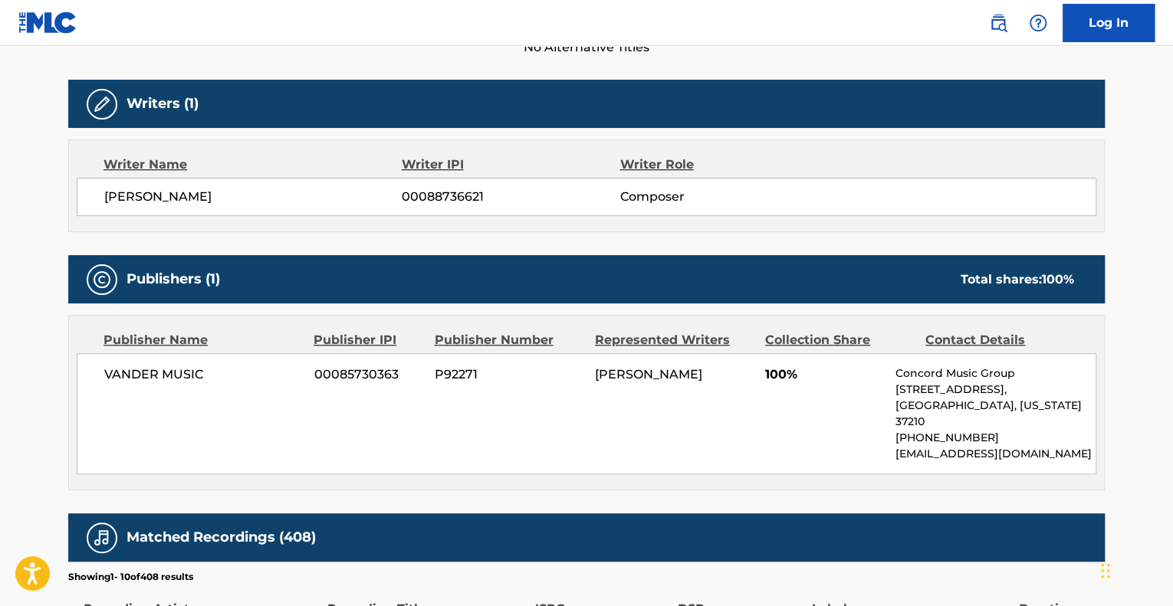
click at [210, 408] on div "VANDER MUSIC 00085730363 P92271 [PERSON_NAME] 100% Concord Music Group [STREET_…" at bounding box center [587, 413] width 1020 height 121
drag, startPoint x: 736, startPoint y: 360, endPoint x: 730, endPoint y: 397, distance: 37.3
click at [763, 368] on div "VANDER MUSIC 00085730363 P92271 [PERSON_NAME] 100% Concord Music Group [STREET_…" at bounding box center [587, 413] width 1020 height 121
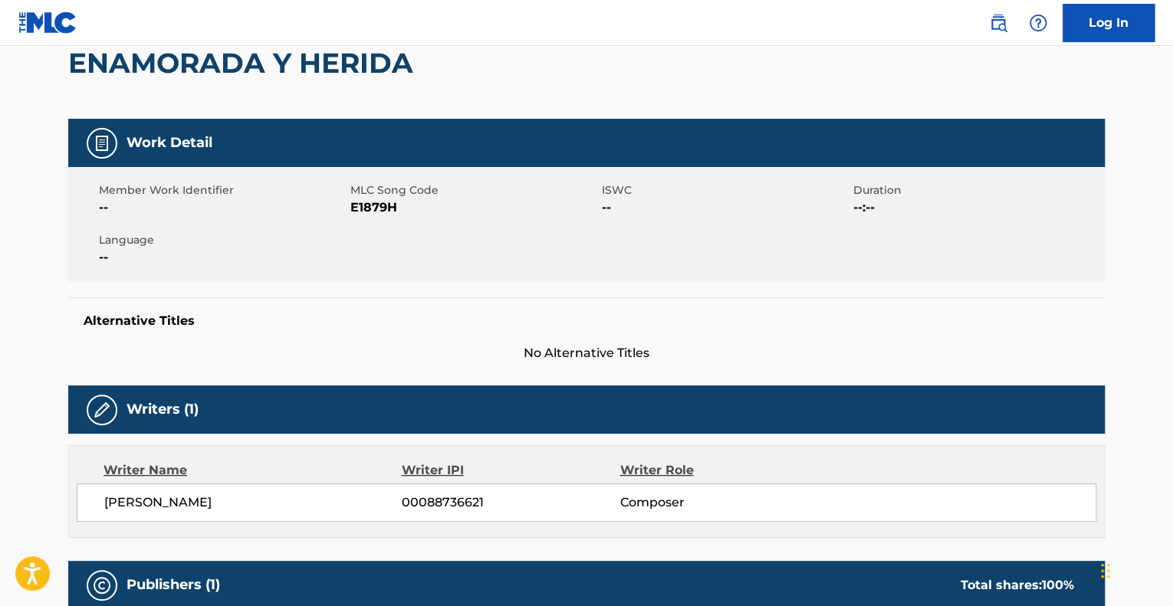
scroll to position [153, 0]
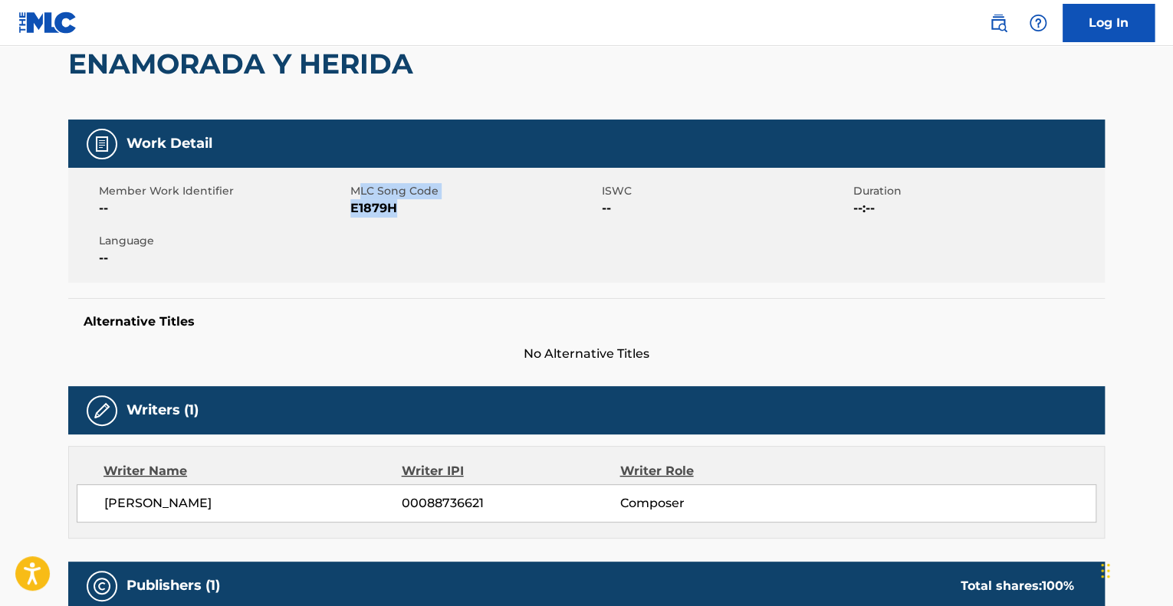
drag, startPoint x: 400, startPoint y: 211, endPoint x: 356, endPoint y: 188, distance: 49.4
click at [356, 188] on div "MLC Song Code E1879H" at bounding box center [475, 200] width 251 height 34
click at [350, 189] on div "Member Work Identifier --" at bounding box center [224, 200] width 251 height 34
drag, startPoint x: 352, startPoint y: 187, endPoint x: 423, endPoint y: 211, distance: 75.2
click at [423, 211] on div "MLC Song Code E1879H" at bounding box center [475, 200] width 251 height 34
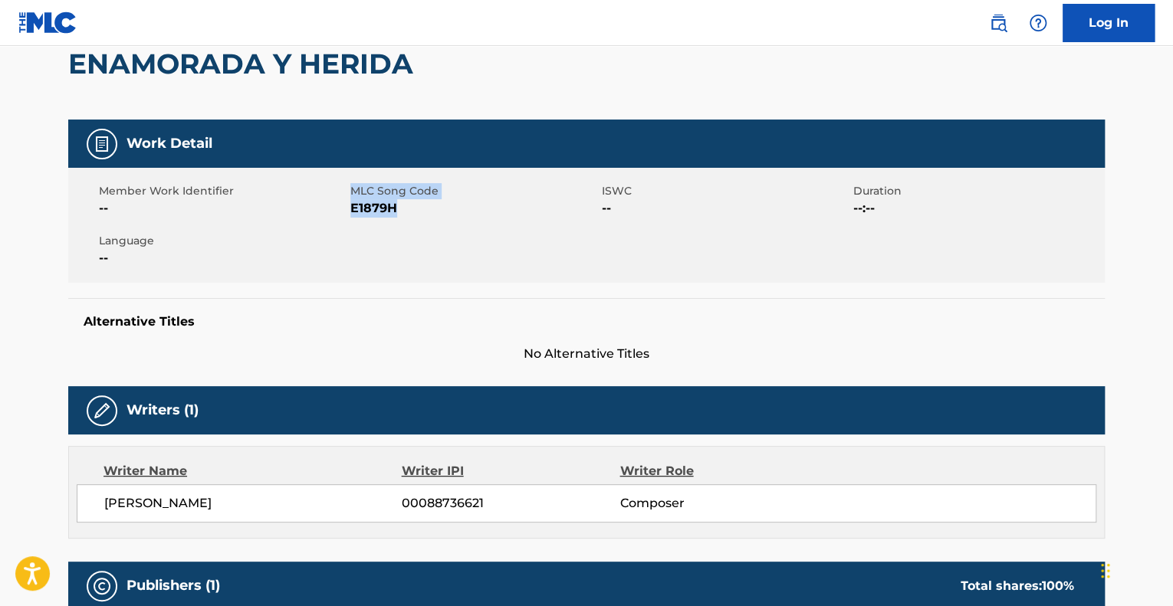
copy div "MLC Song Code E1879H"
click at [368, 300] on div "Alternative Titles No Alternative Titles" at bounding box center [586, 330] width 1037 height 65
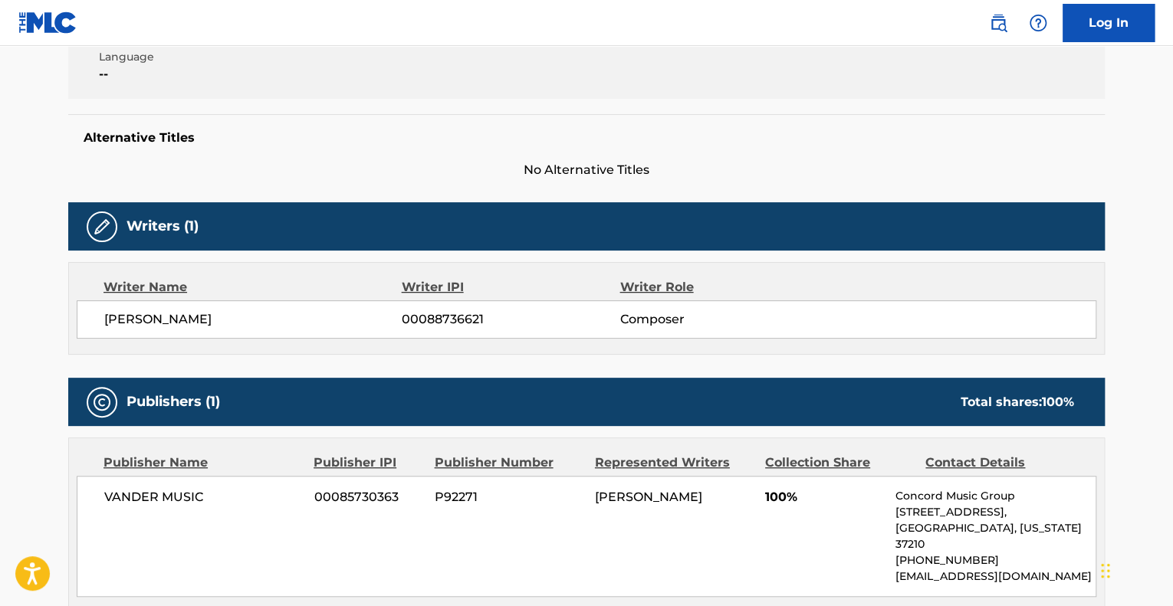
scroll to position [383, 0]
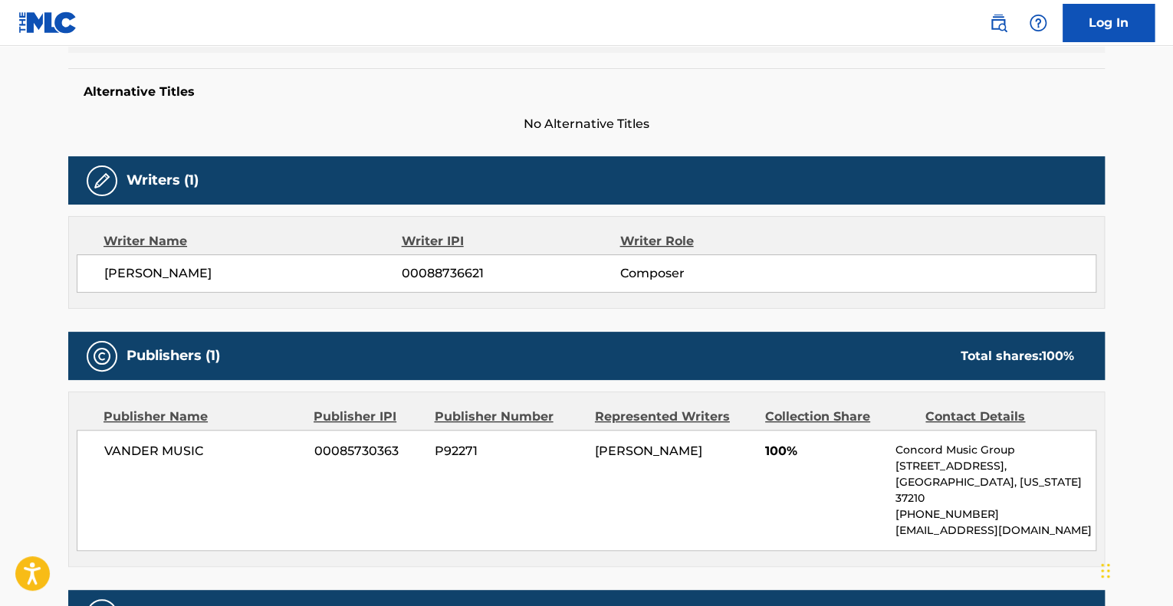
drag, startPoint x: 210, startPoint y: 266, endPoint x: 62, endPoint y: 268, distance: 148.0
click at [61, 267] on div "< Back to public search results Copy work link ENAMORADA Y HERIDA Work Detail M…" at bounding box center [586, 419] width 1073 height 1437
copy span "[PERSON_NAME]"
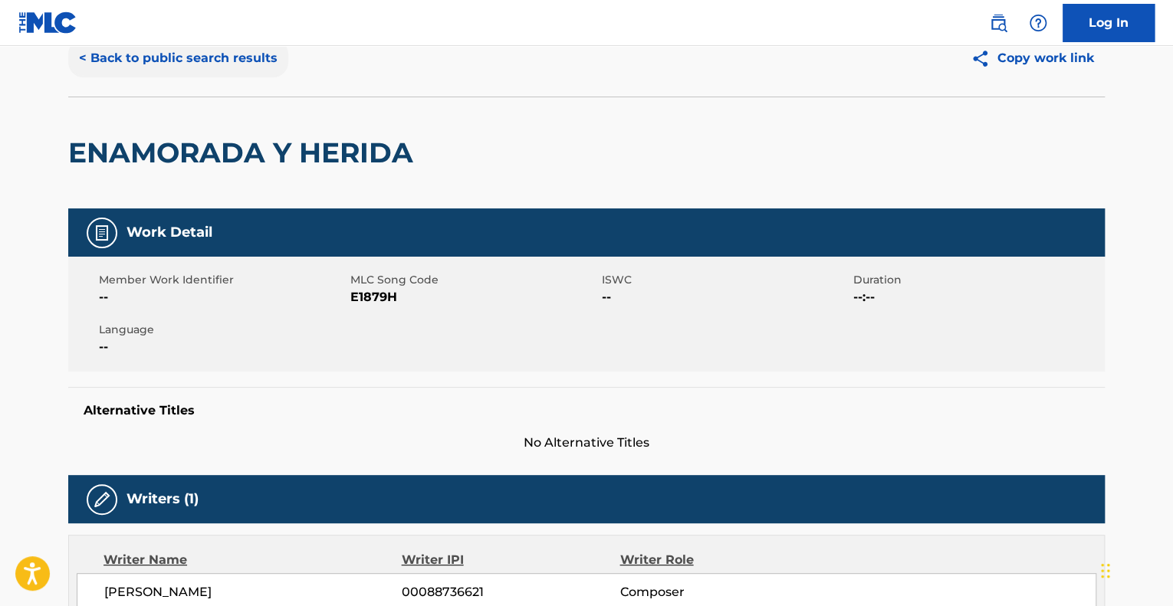
scroll to position [0, 0]
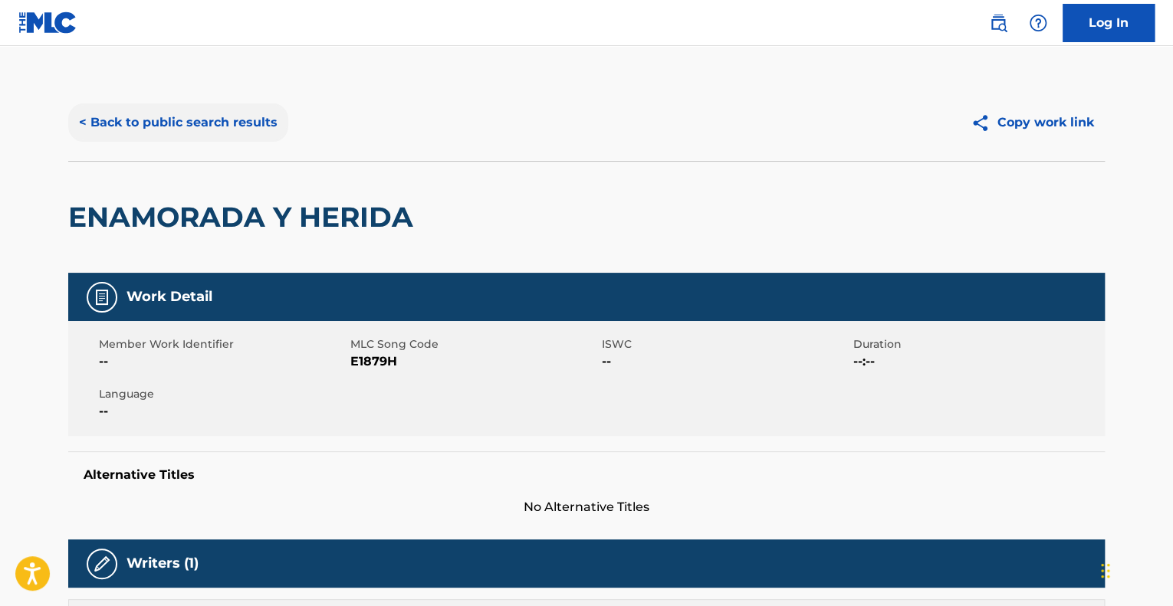
click at [173, 125] on button "< Back to public search results" at bounding box center [178, 122] width 220 height 38
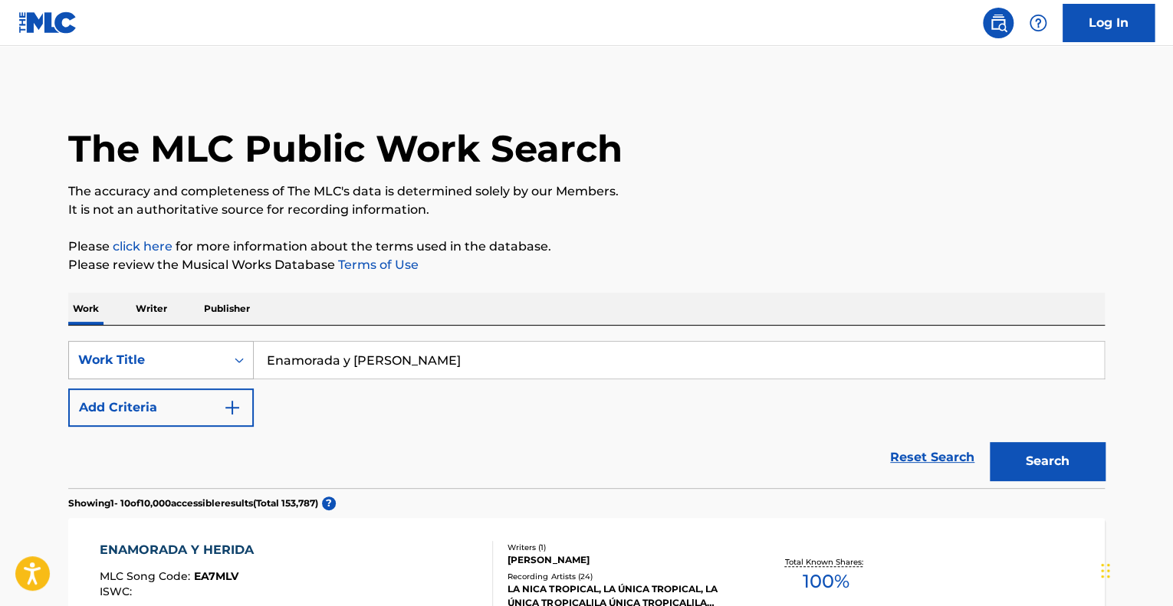
drag, startPoint x: 419, startPoint y: 368, endPoint x: 84, endPoint y: 355, distance: 336.0
click at [84, 355] on div "SearchWithCriteria509c0daa-9198-4db7-9b77-5e4efc482564 Work Title Enamorada y […" at bounding box center [586, 360] width 1037 height 38
type input "ojala"
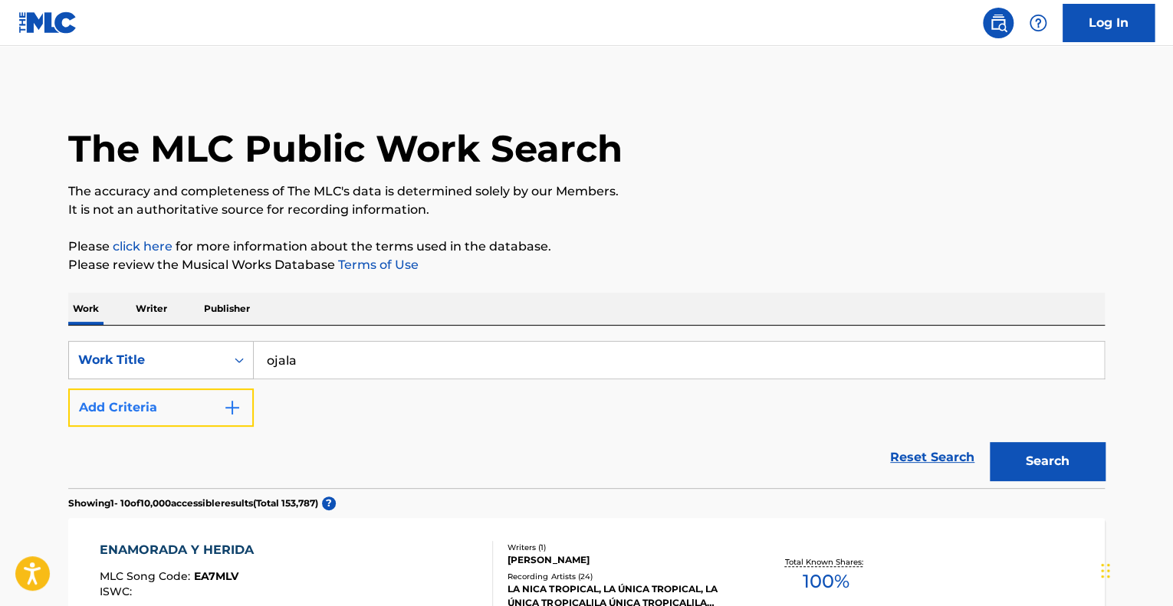
click at [230, 399] on img "Search Form" at bounding box center [232, 408] width 18 height 18
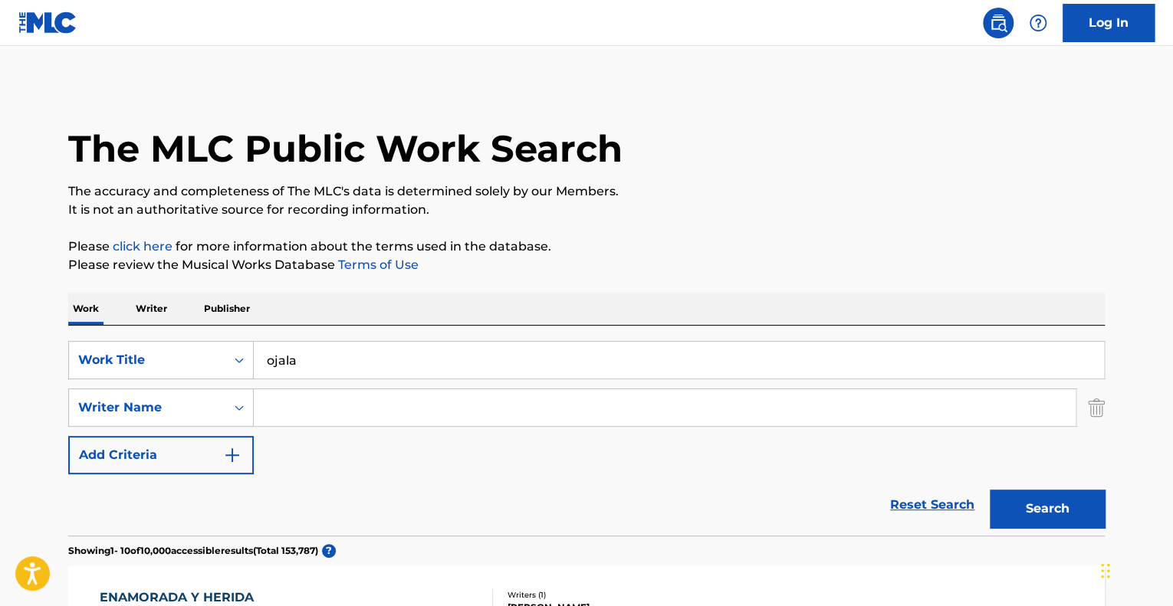
click at [340, 405] on input "Search Form" at bounding box center [665, 407] width 822 height 37
click at [990, 490] on button "Search" at bounding box center [1047, 509] width 115 height 38
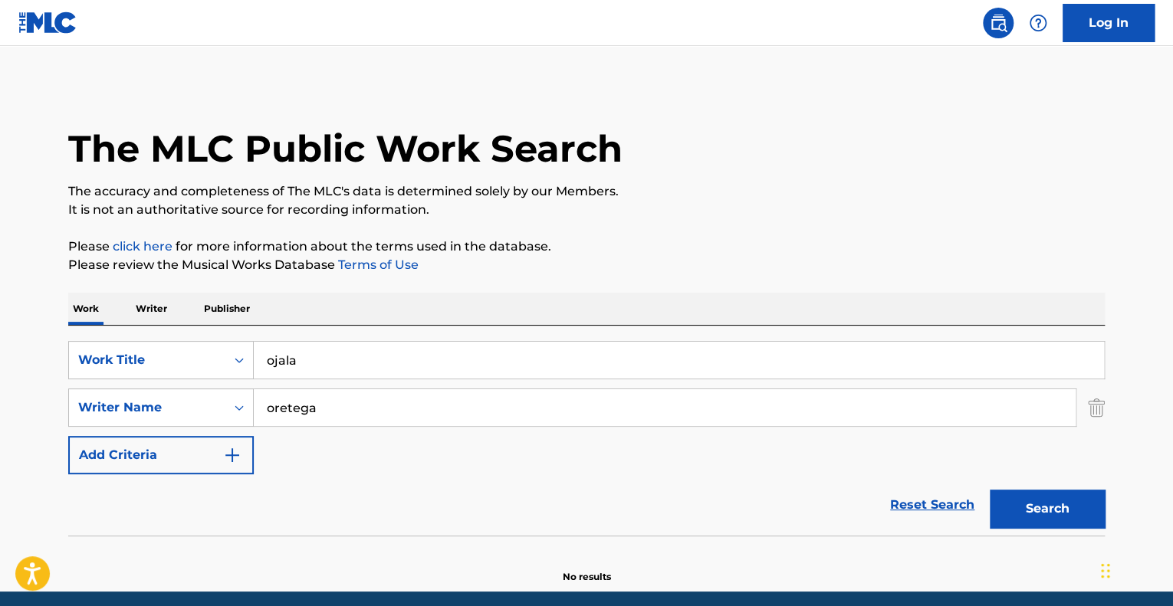
click at [281, 407] on input "oretega" at bounding box center [665, 407] width 822 height 37
type input "ortega"
click at [990, 490] on button "Search" at bounding box center [1047, 509] width 115 height 38
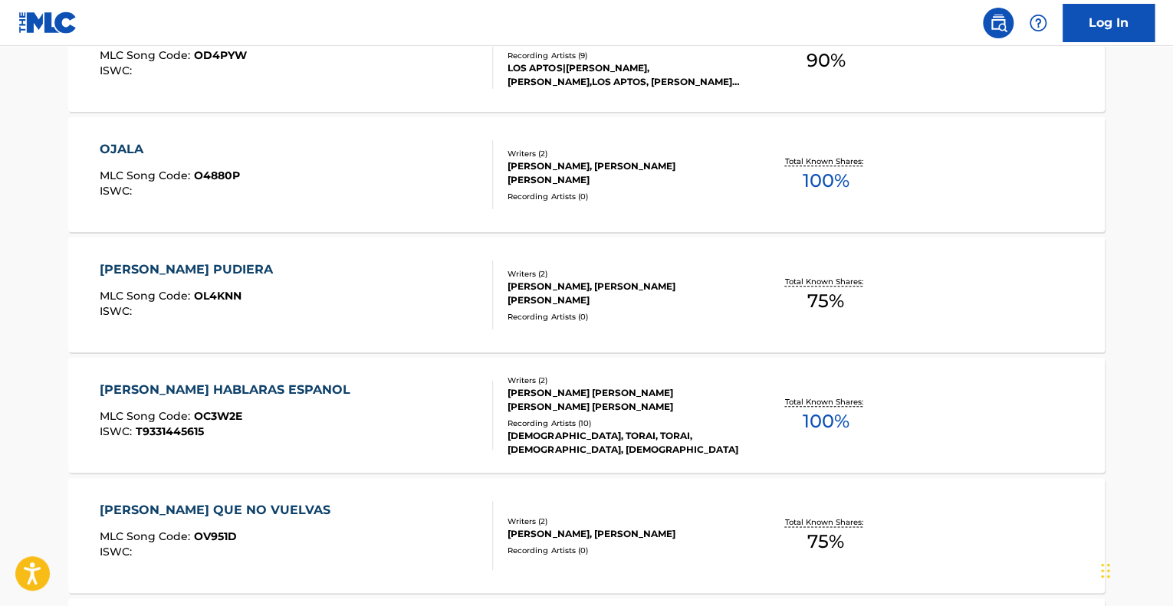
scroll to position [690, 0]
click at [416, 181] on div "[PERSON_NAME] MLC Song Code : O4880P ISWC :" at bounding box center [297, 174] width 394 height 69
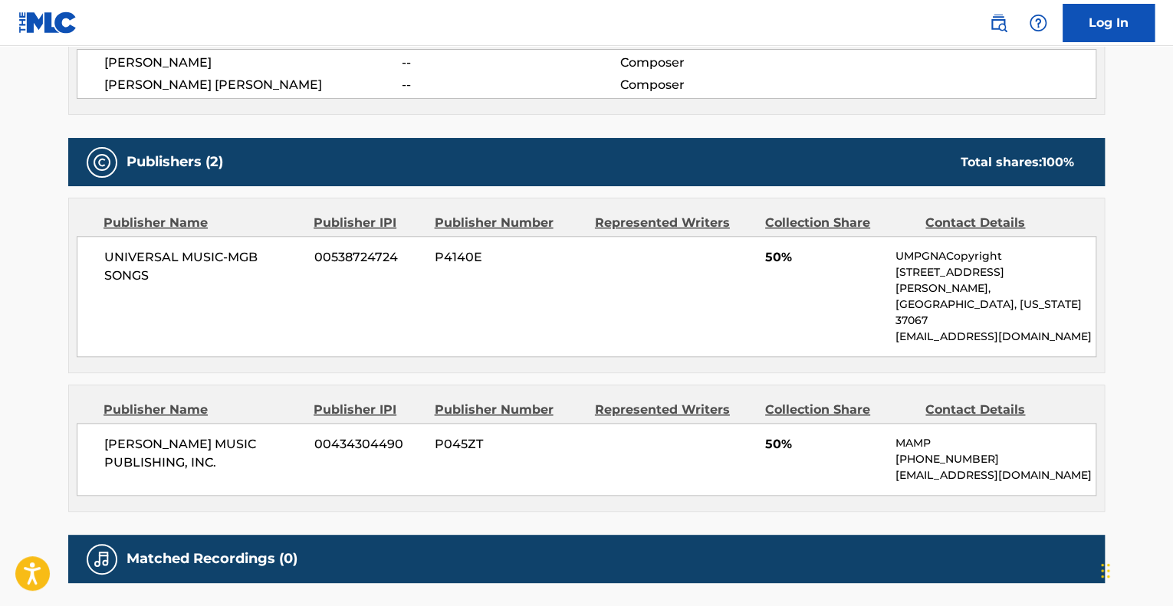
scroll to position [690, 0]
